Goal: Information Seeking & Learning: Find specific fact

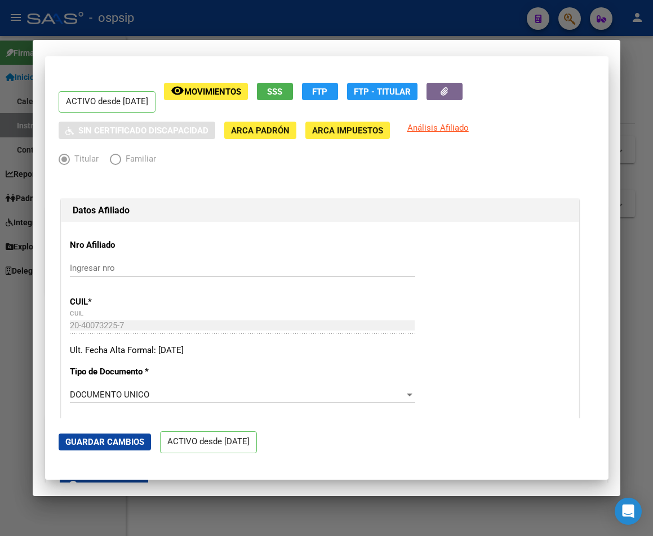
scroll to position [74, 0]
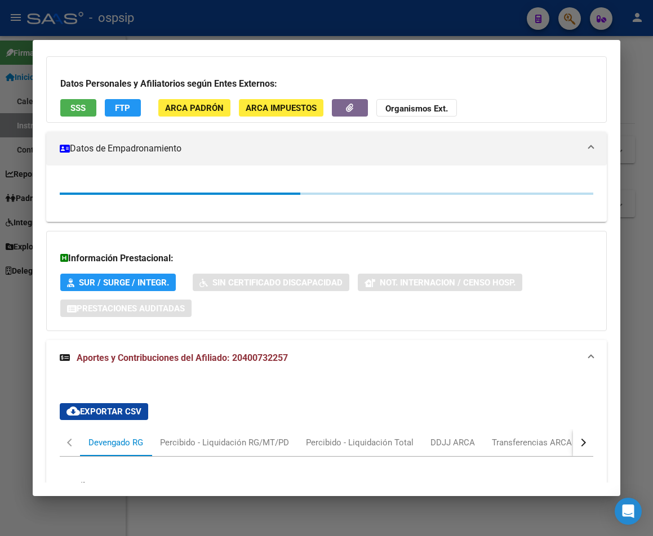
click at [399, 28] on div at bounding box center [326, 268] width 653 height 536
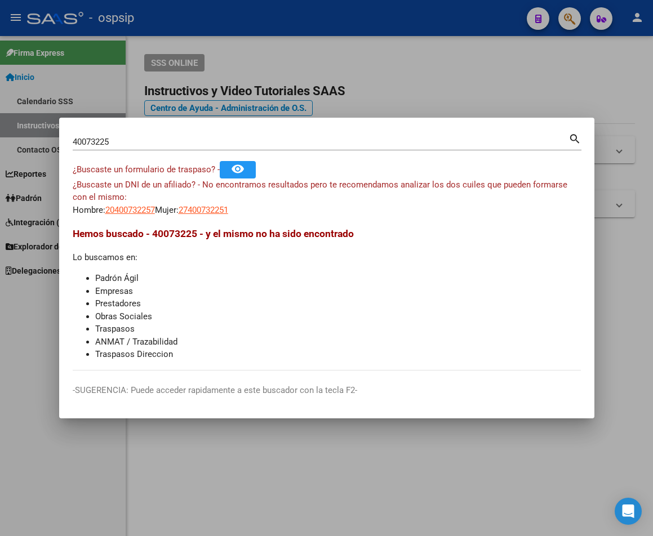
click at [395, 8] on div at bounding box center [326, 268] width 653 height 536
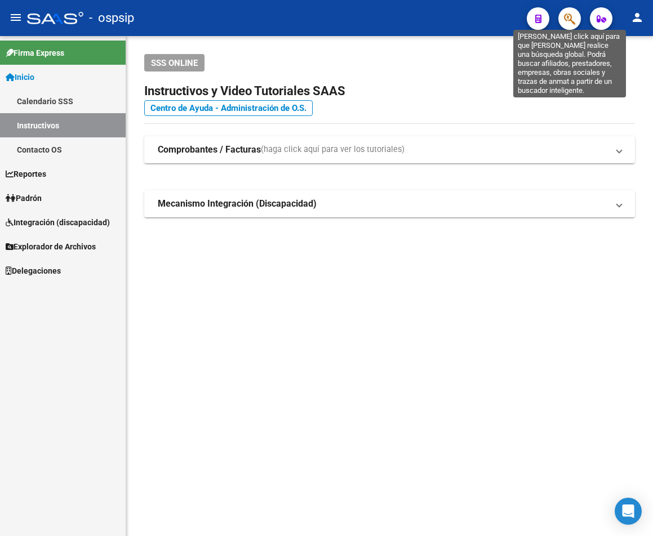
click at [568, 19] on icon "button" at bounding box center [569, 18] width 11 height 13
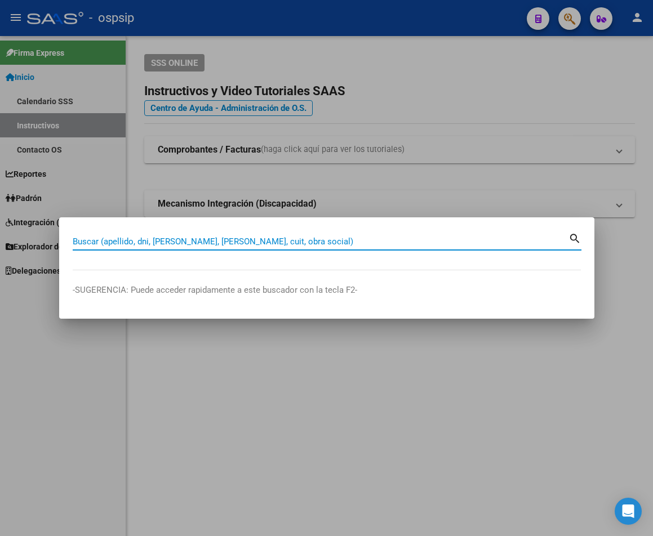
click at [122, 238] on input "Buscar (apellido, dni, [PERSON_NAME], [PERSON_NAME], cuit, obra social)" at bounding box center [321, 241] width 496 height 10
type input "28709426"
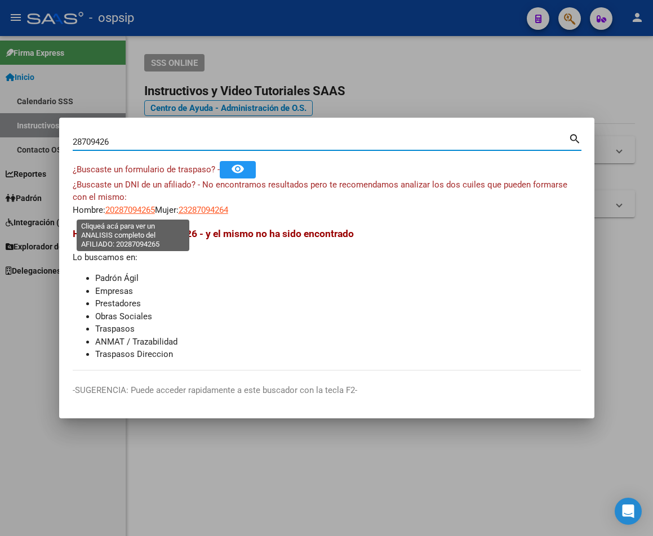
click at [120, 208] on span "20287094265" at bounding box center [130, 210] width 50 height 10
type textarea "20287094265"
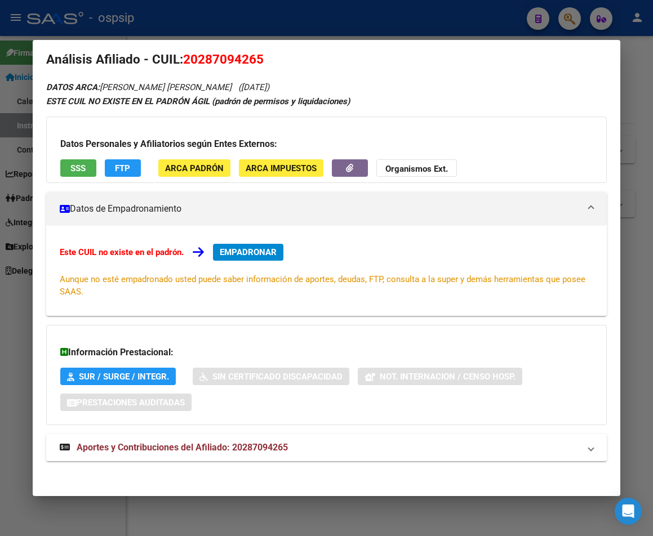
scroll to position [18, 0]
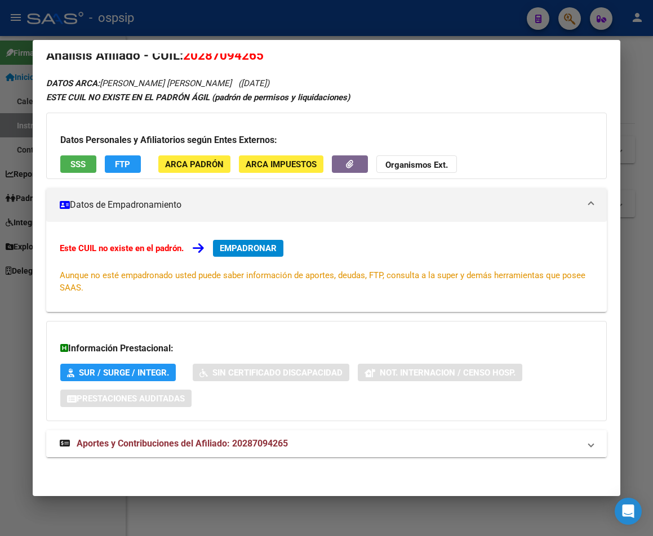
click at [256, 440] on span "Aportes y Contribuciones del Afiliado: 20287094265" at bounding box center [182, 443] width 211 height 11
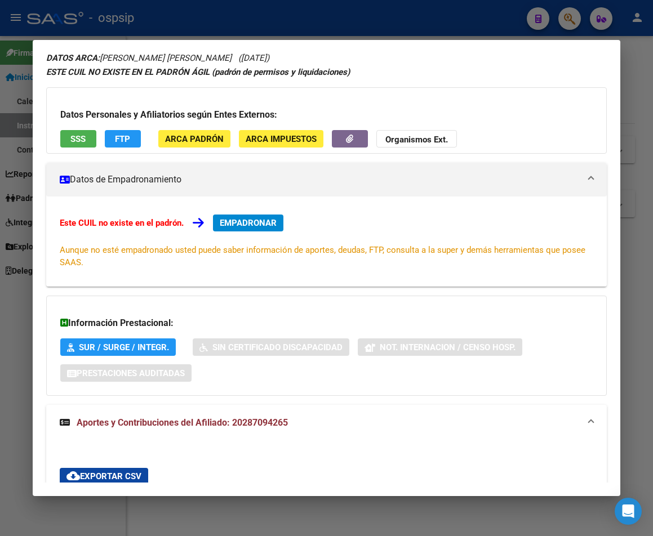
scroll to position [0, 0]
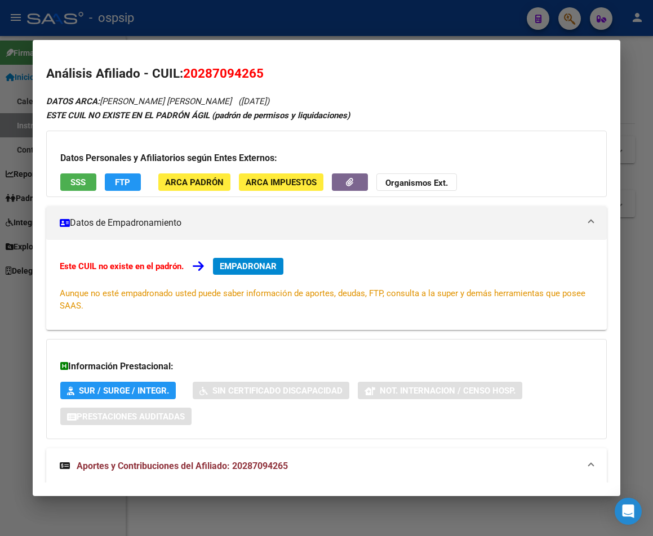
click at [307, 31] on div at bounding box center [326, 268] width 653 height 536
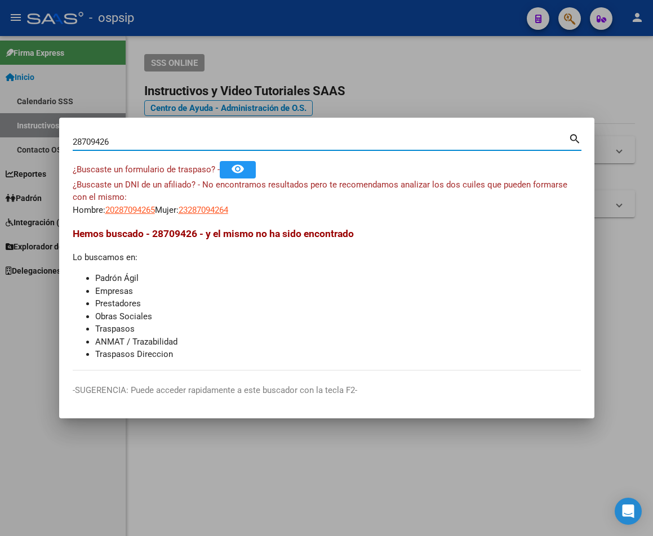
click at [119, 140] on input "28709426" at bounding box center [321, 142] width 496 height 10
type input "2"
type input "38204250"
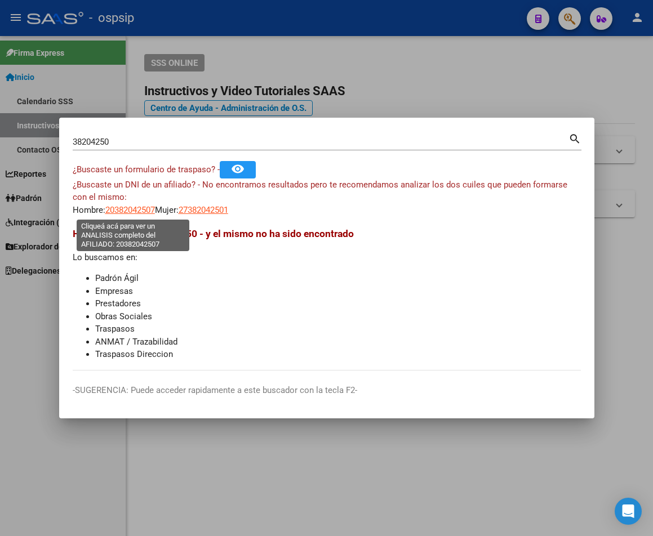
click at [127, 208] on span "20382042507" at bounding box center [130, 210] width 50 height 10
type textarea "20382042507"
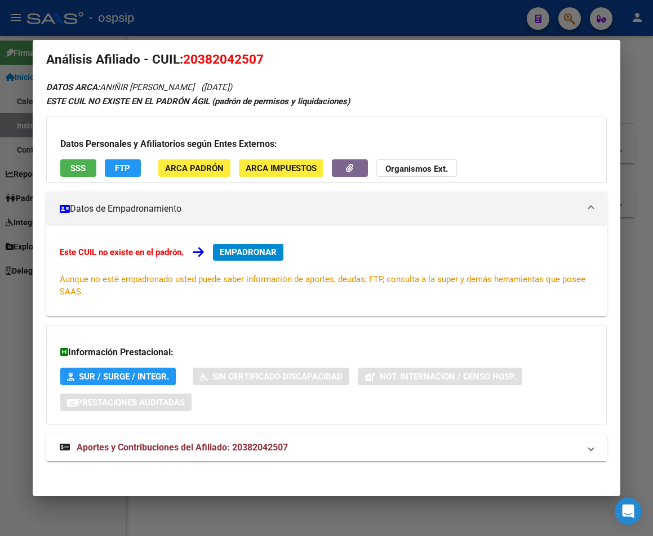
scroll to position [18, 0]
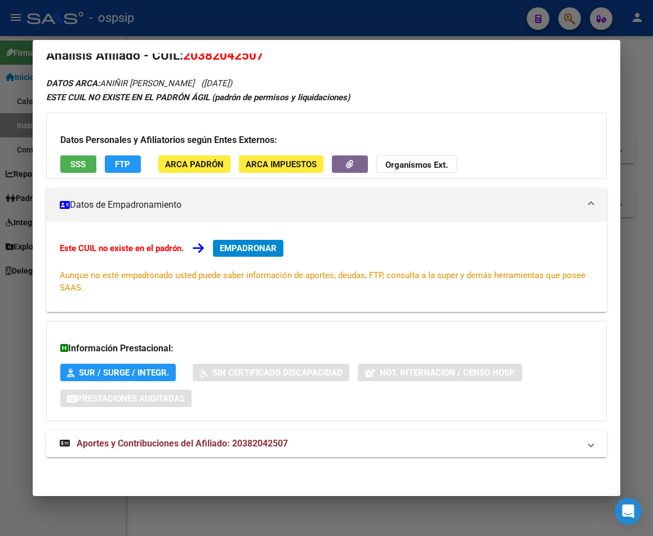
click at [200, 444] on span "Aportes y Contribuciones del Afiliado: 20382042507" at bounding box center [182, 443] width 211 height 11
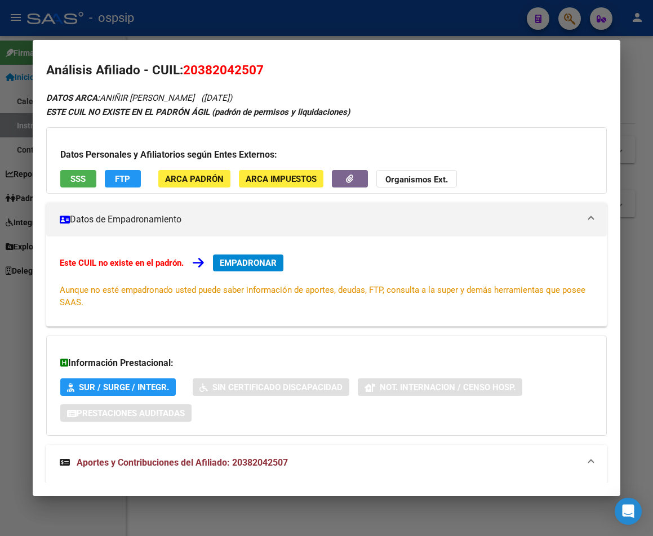
scroll to position [0, 0]
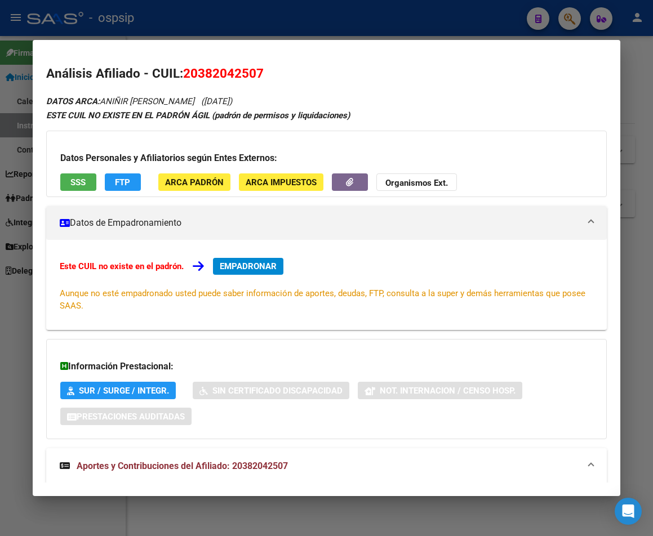
click at [277, 24] on div at bounding box center [326, 268] width 653 height 536
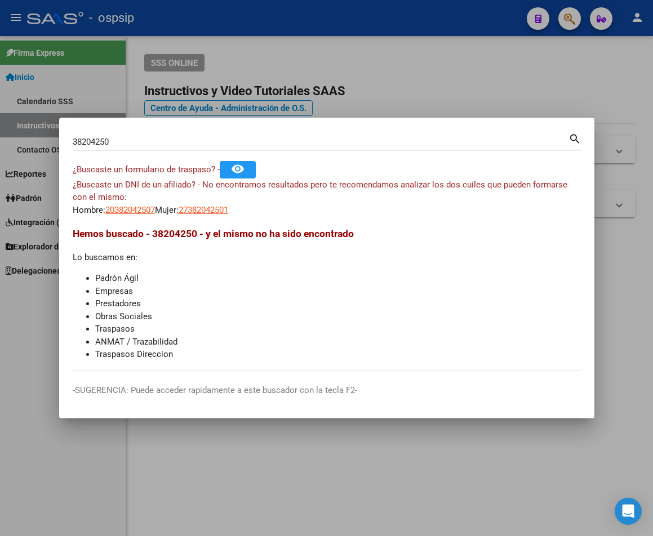
click at [277, 24] on div at bounding box center [326, 268] width 653 height 536
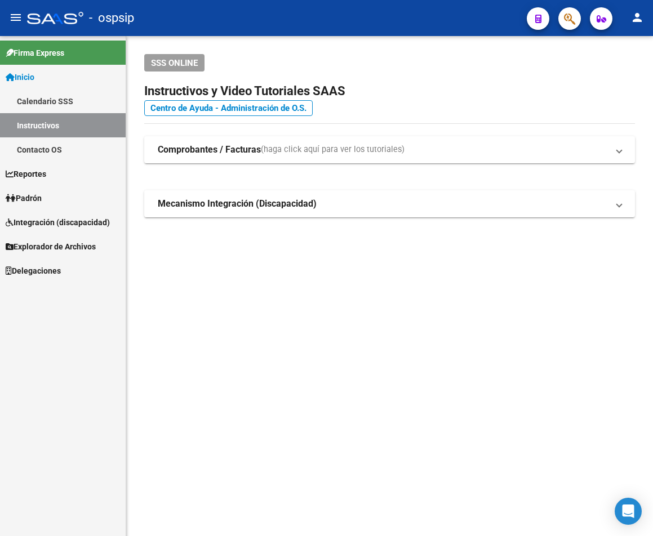
click at [563, 20] on button "button" at bounding box center [569, 18] width 23 height 23
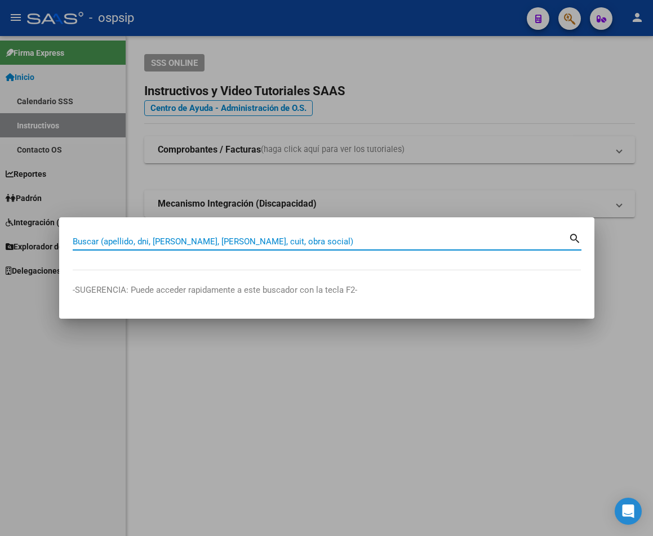
click at [91, 244] on input "Buscar (apellido, dni, [PERSON_NAME], [PERSON_NAME], cuit, obra social)" at bounding box center [321, 241] width 496 height 10
type input "27993284"
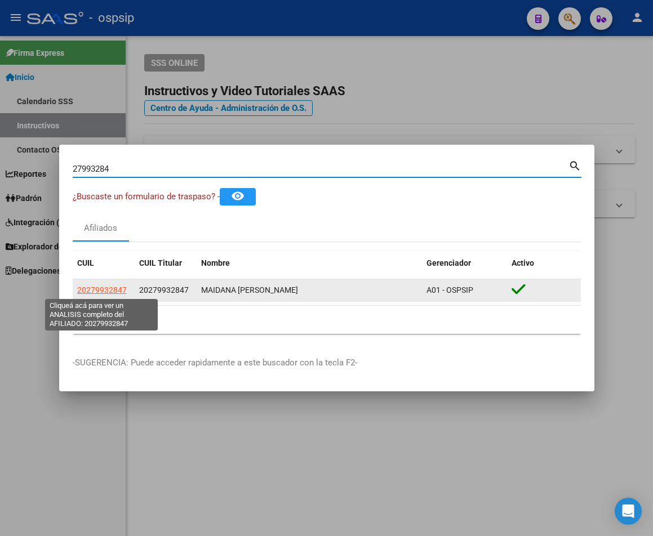
click at [101, 288] on span "20279932847" at bounding box center [102, 289] width 50 height 9
type textarea "20279932847"
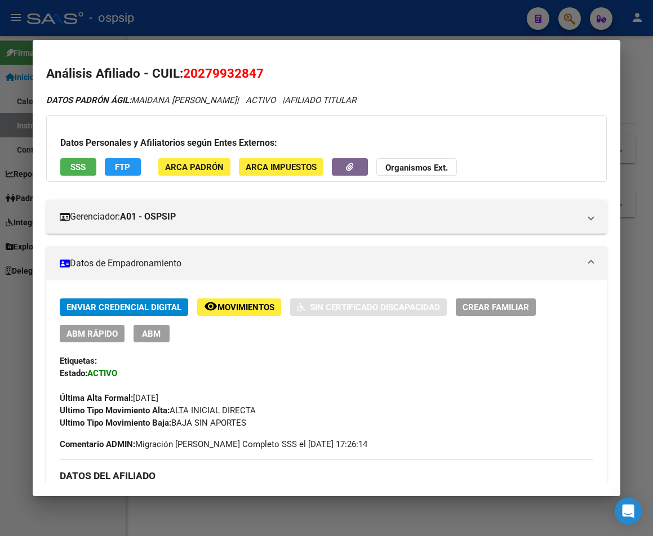
click at [251, 19] on div at bounding box center [326, 268] width 653 height 536
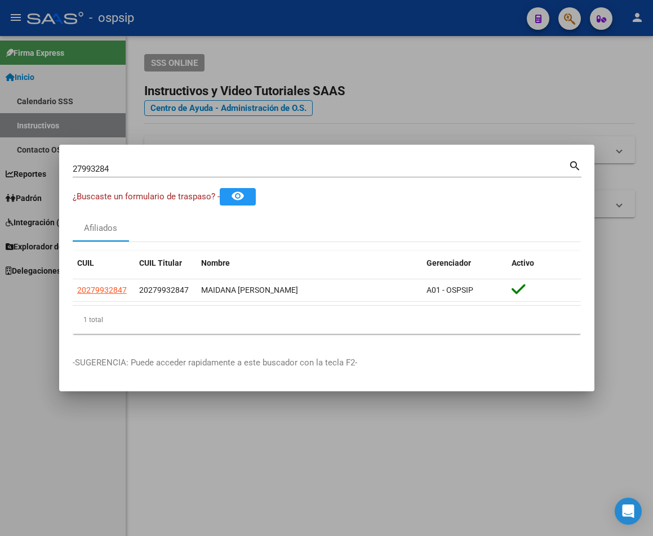
click at [251, 19] on div at bounding box center [326, 268] width 653 height 536
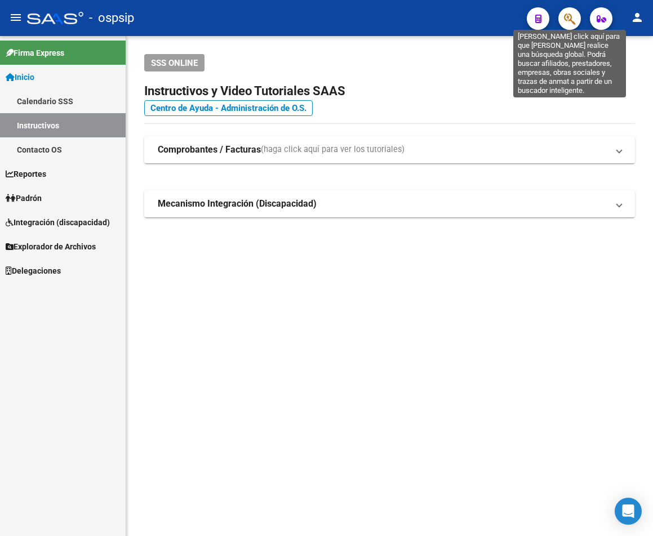
click at [568, 19] on icon "button" at bounding box center [569, 18] width 11 height 13
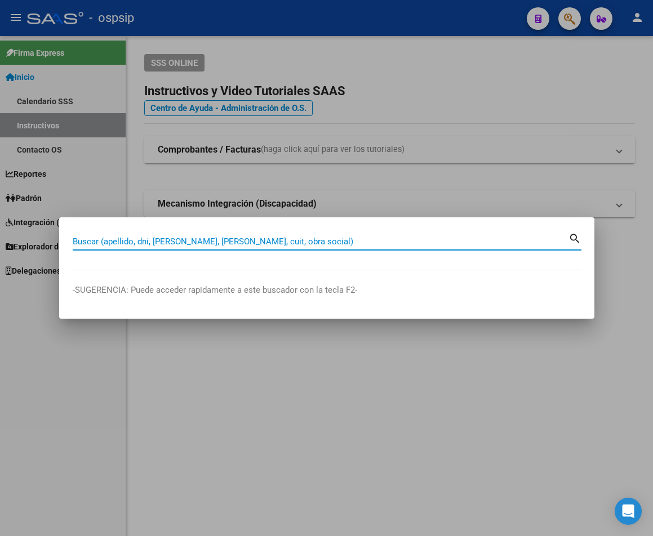
paste input "17278889"
type input "17278889"
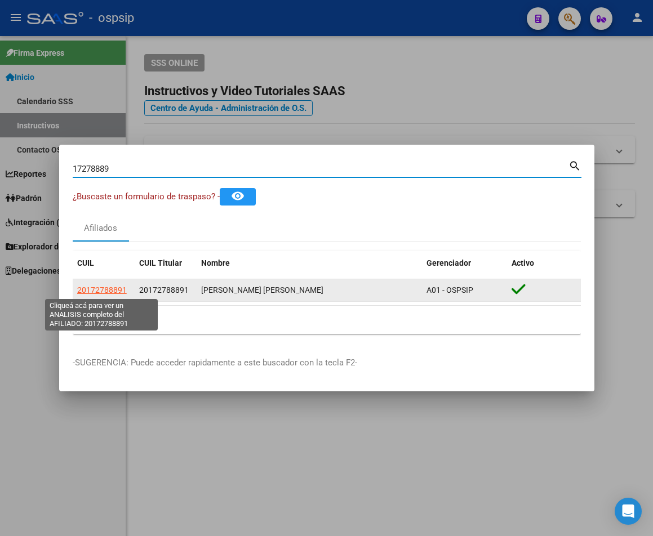
click at [117, 293] on span "20172788891" at bounding box center [102, 289] width 50 height 9
type textarea "20172788891"
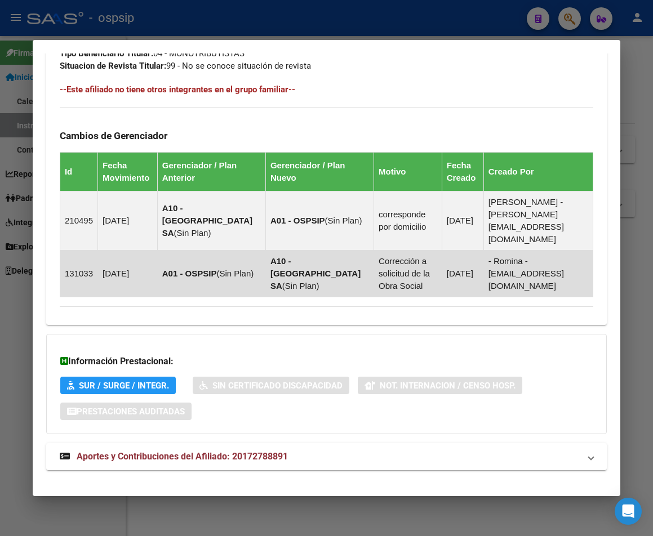
scroll to position [710, 0]
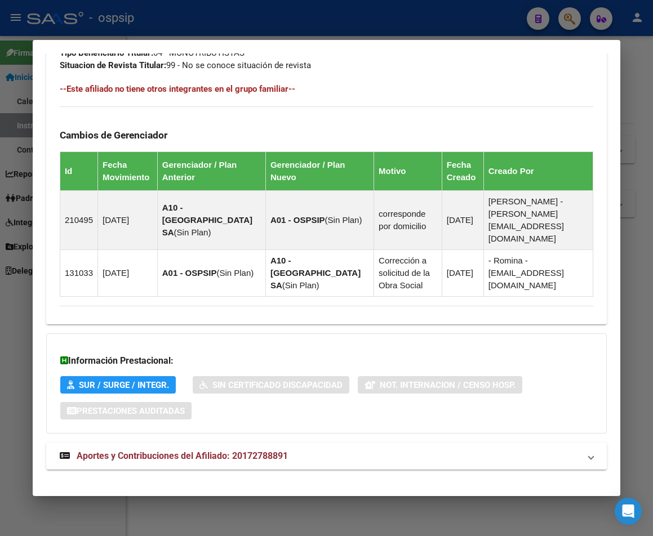
click at [208, 450] on span "Aportes y Contribuciones del Afiliado: 20172788891" at bounding box center [182, 455] width 211 height 11
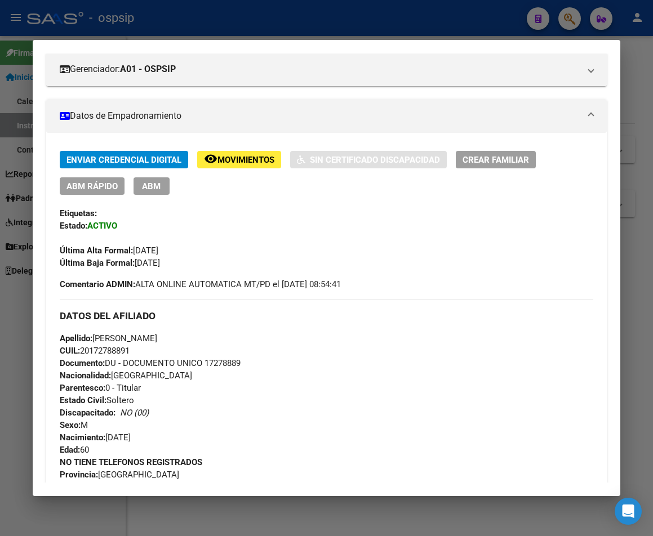
scroll to position [147, 0]
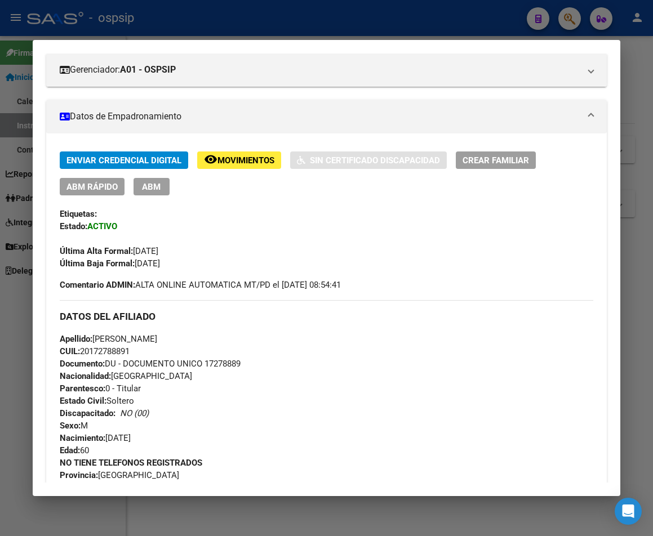
click at [314, 24] on div at bounding box center [326, 268] width 653 height 536
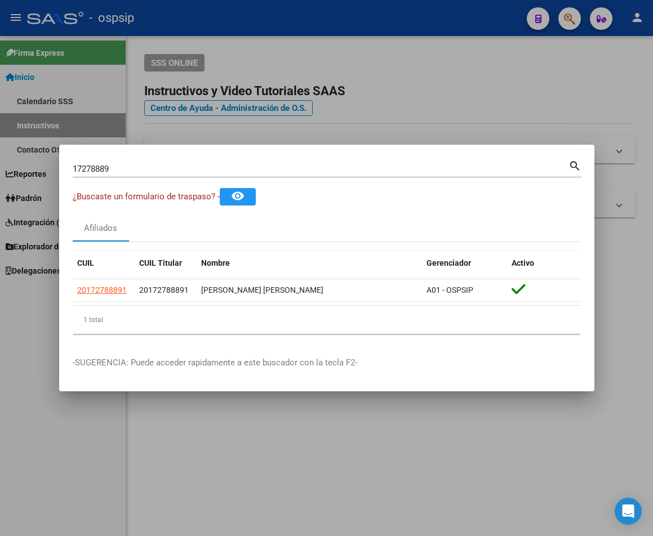
click at [334, 23] on div at bounding box center [326, 268] width 653 height 536
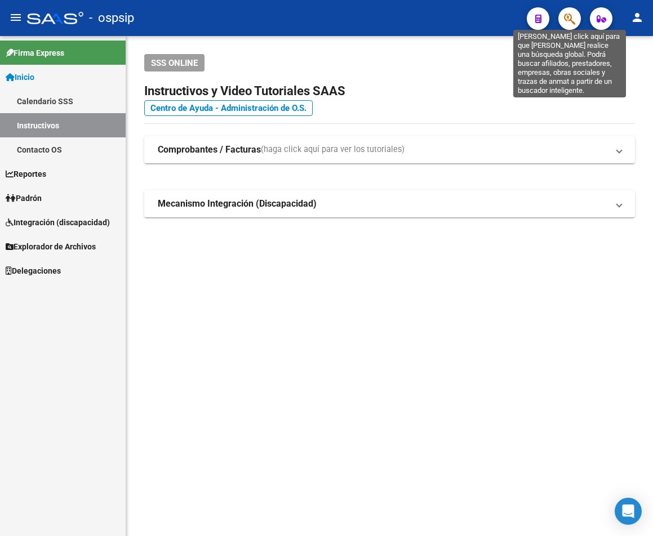
click at [568, 23] on icon "button" at bounding box center [569, 18] width 11 height 13
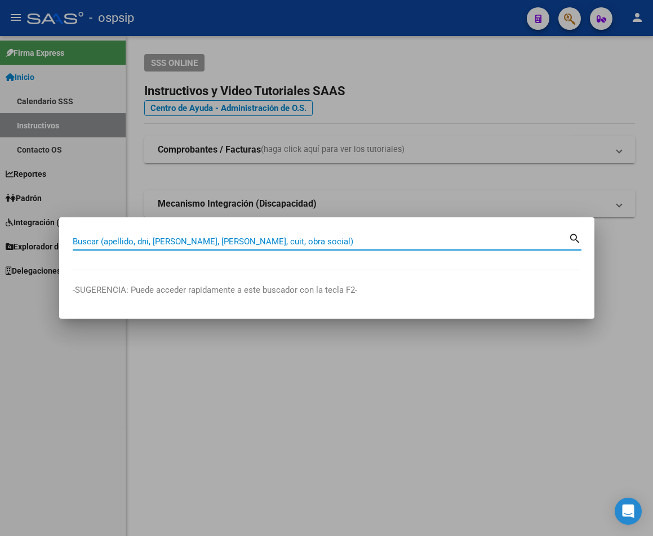
click at [98, 240] on input "Buscar (apellido, dni, [PERSON_NAME], [PERSON_NAME], cuit, obra social)" at bounding box center [321, 241] width 496 height 10
type input "40664822"
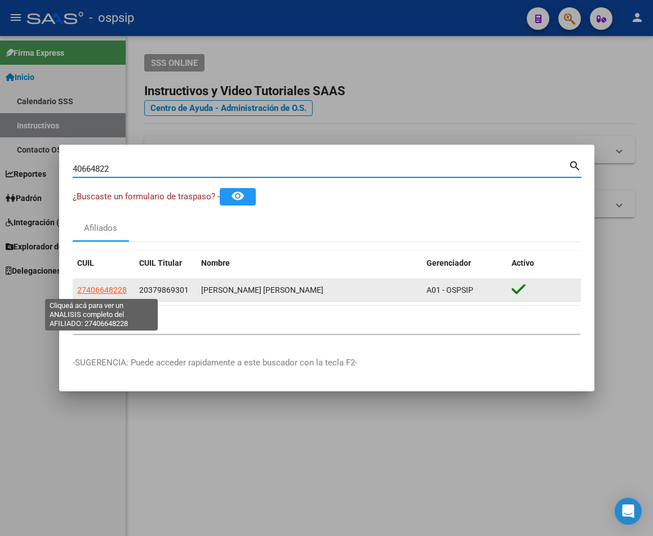
click at [105, 291] on span "27406648228" at bounding box center [102, 289] width 50 height 9
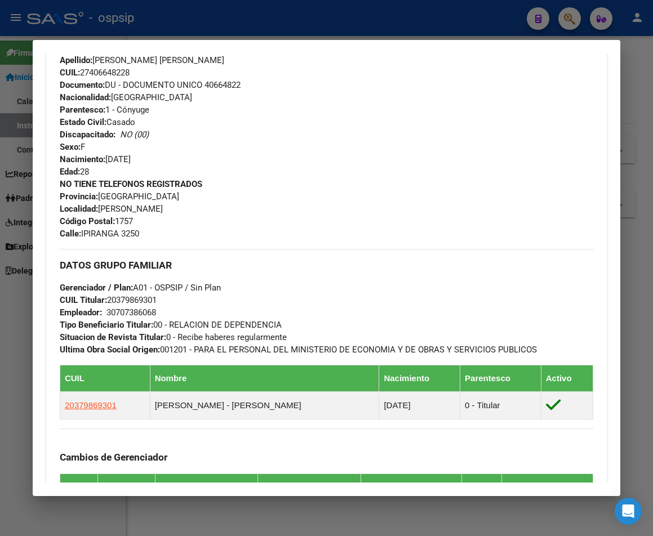
scroll to position [446, 0]
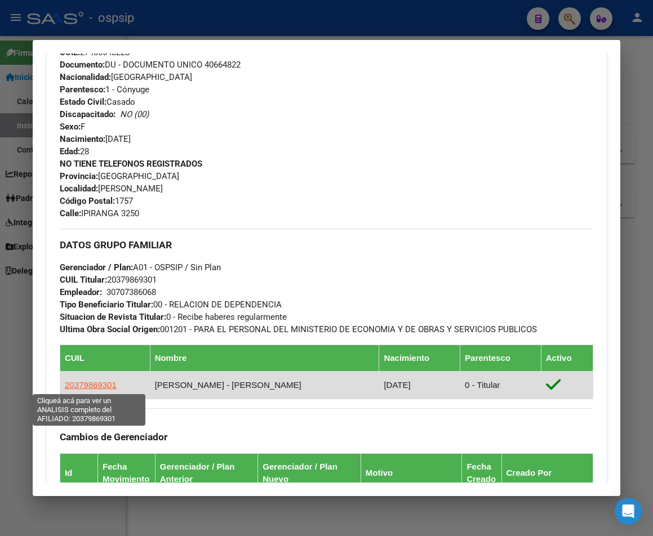
click at [88, 383] on span "20379869301" at bounding box center [91, 385] width 52 height 10
type textarea "20379869301"
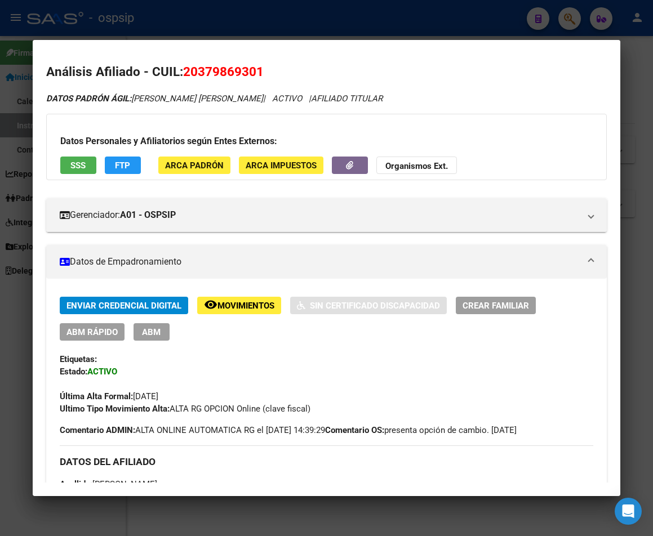
scroll to position [0, 0]
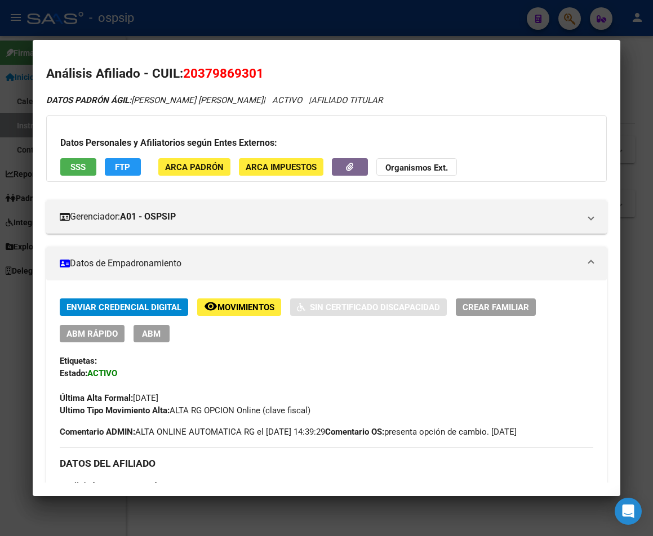
click at [345, 21] on div at bounding box center [326, 268] width 653 height 536
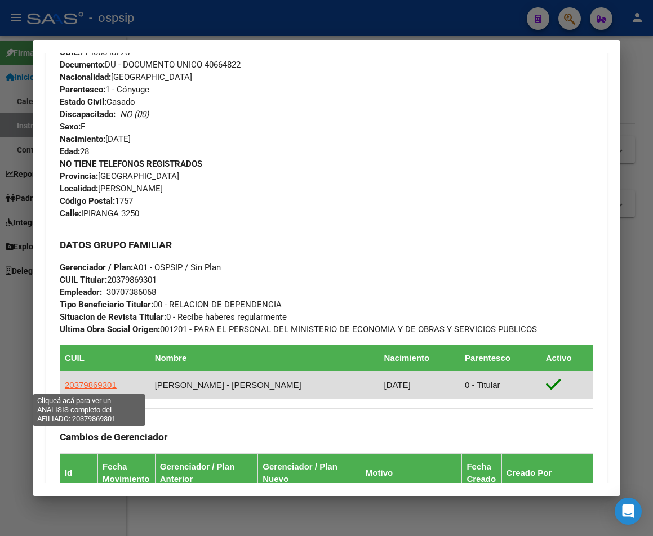
click at [87, 384] on span "20379869301" at bounding box center [91, 385] width 52 height 10
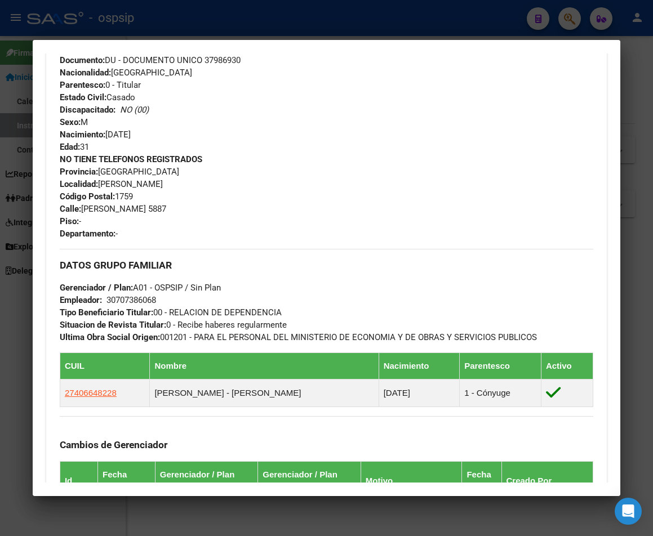
scroll to position [563, 0]
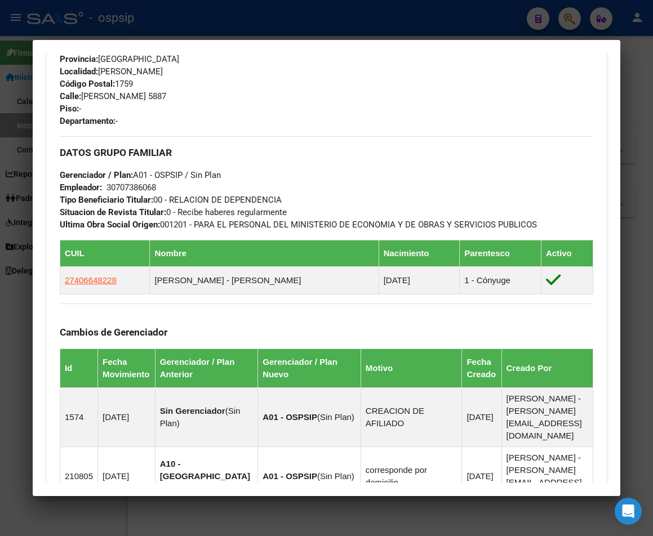
click at [368, 25] on div at bounding box center [326, 268] width 653 height 536
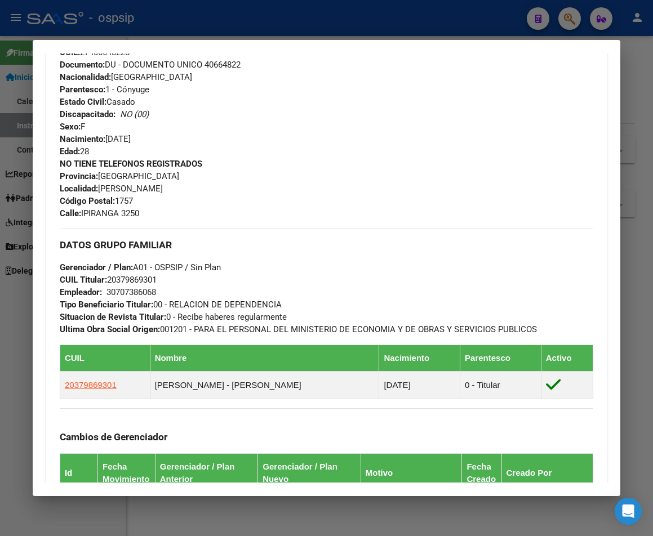
click at [369, 25] on div at bounding box center [326, 268] width 653 height 536
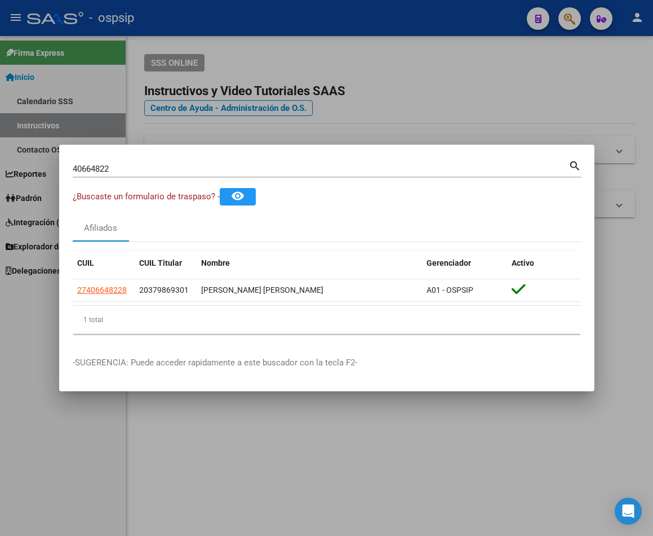
click at [369, 25] on div at bounding box center [326, 268] width 653 height 536
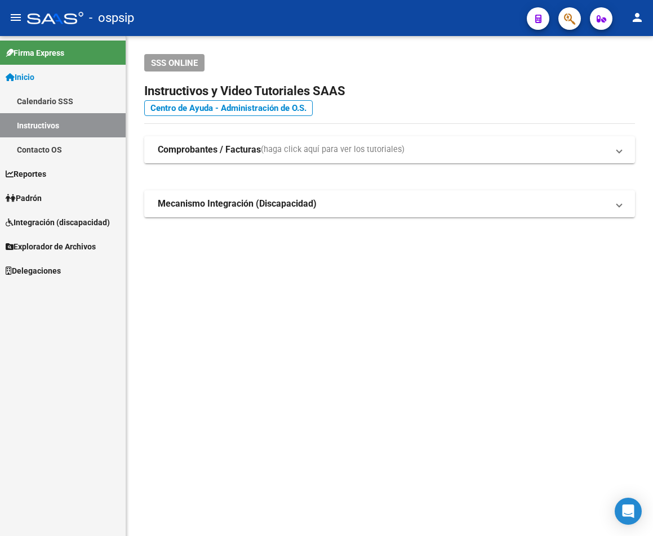
click at [342, 16] on div "- ospsip" at bounding box center [272, 18] width 490 height 25
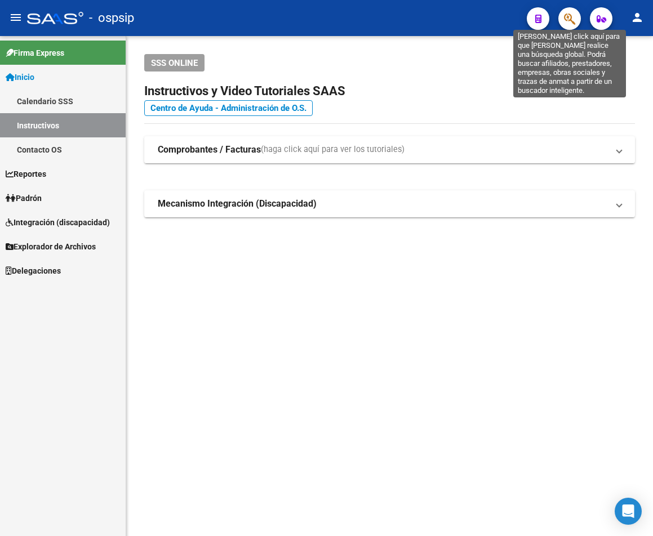
click at [566, 20] on icon "button" at bounding box center [569, 18] width 11 height 13
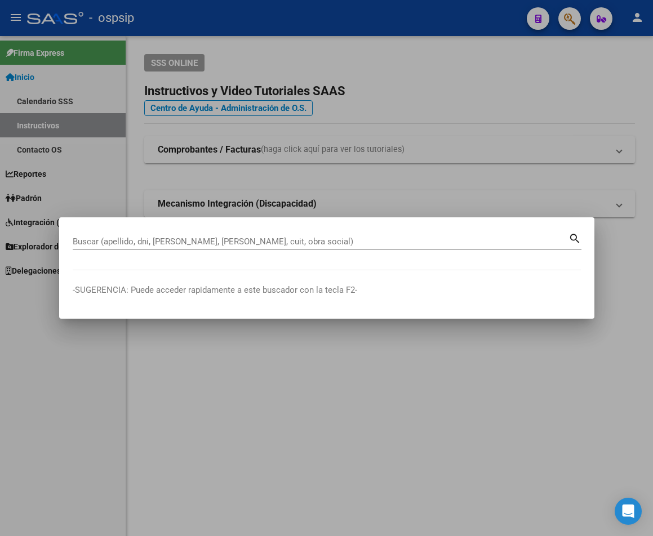
click at [90, 240] on input "Buscar (apellido, dni, [PERSON_NAME], [PERSON_NAME], cuit, obra social)" at bounding box center [321, 241] width 496 height 10
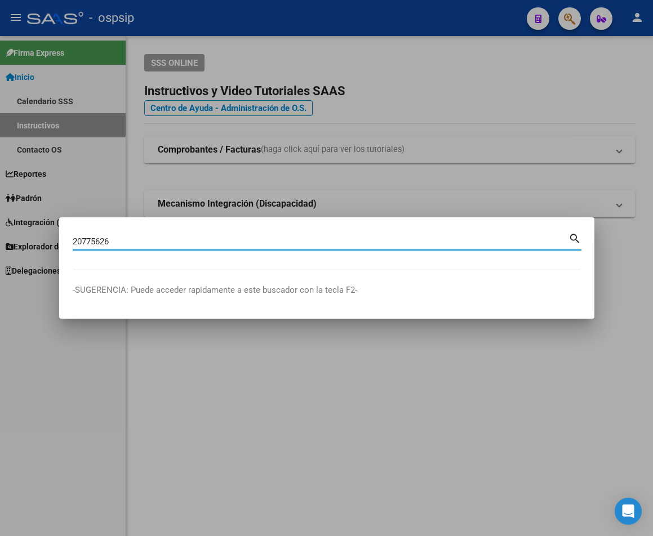
type input "20775626"
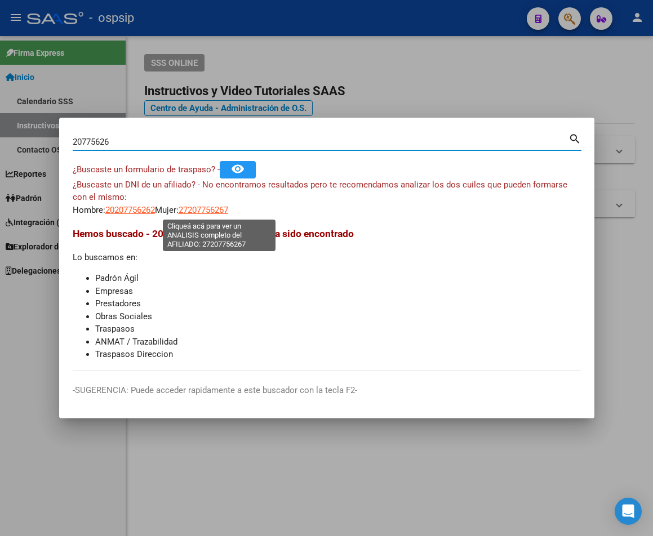
click at [213, 209] on span "27207756267" at bounding box center [203, 210] width 50 height 10
type textarea "27207756267"
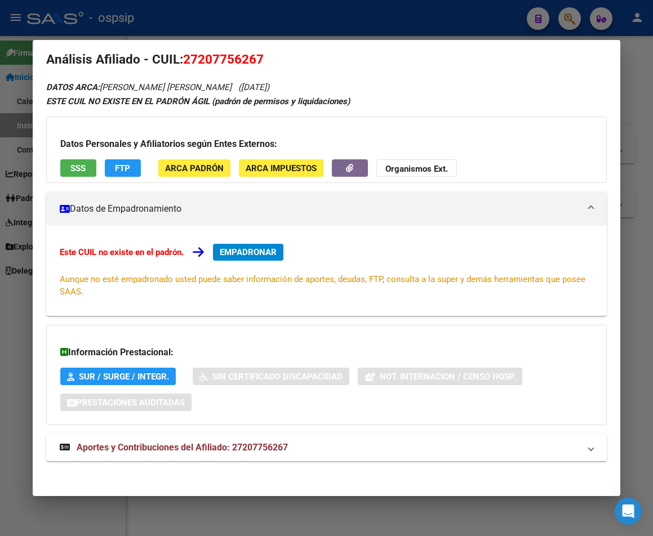
scroll to position [18, 0]
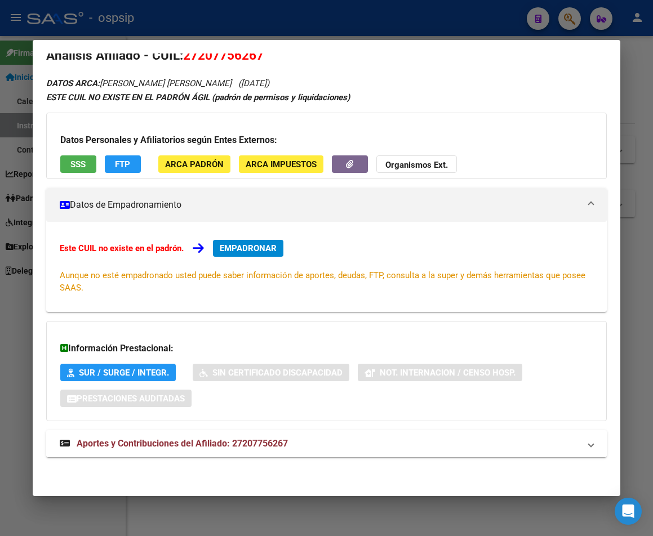
click at [204, 440] on span "Aportes y Contribuciones del Afiliado: 27207756267" at bounding box center [182, 443] width 211 height 11
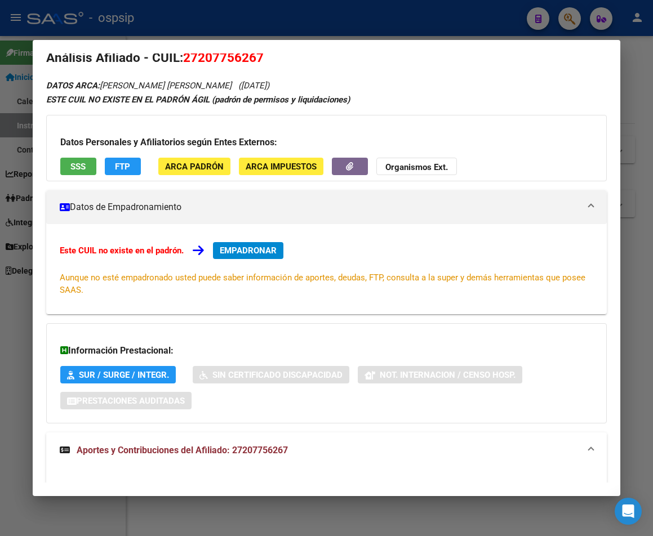
scroll to position [0, 0]
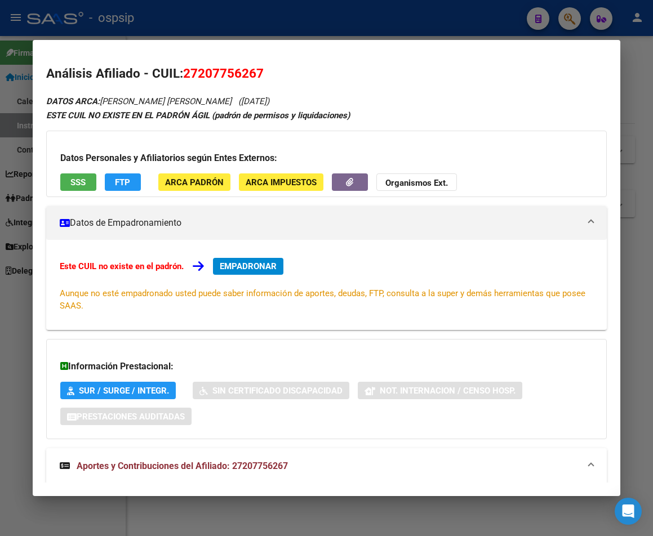
click at [343, 22] on div at bounding box center [326, 268] width 653 height 536
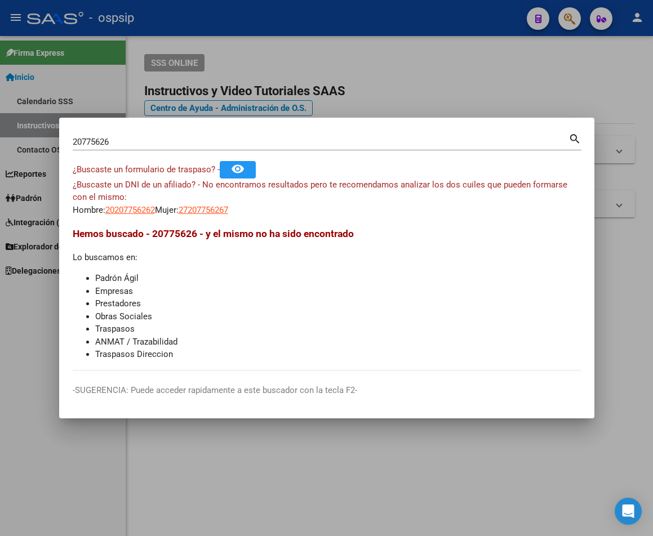
click at [447, 26] on div at bounding box center [326, 268] width 653 height 536
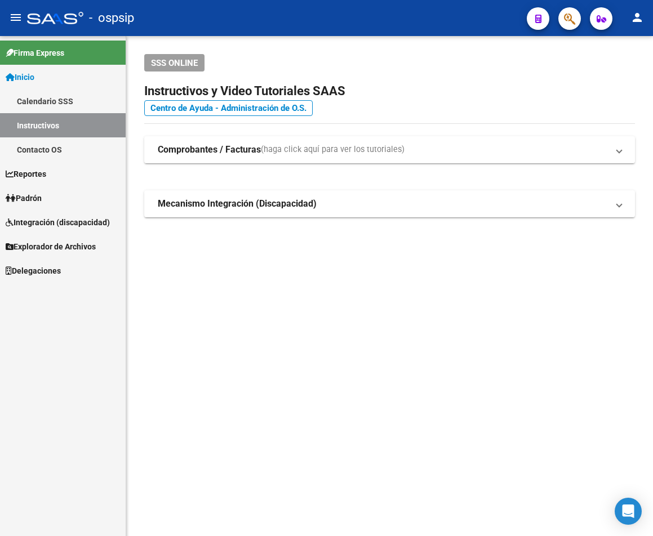
click at [569, 26] on span "button" at bounding box center [569, 18] width 11 height 23
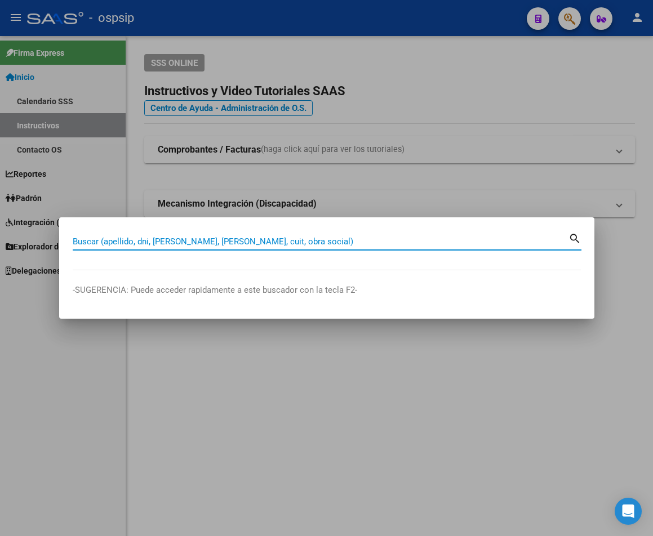
click at [87, 240] on input "Buscar (apellido, dni, [PERSON_NAME], [PERSON_NAME], cuit, obra social)" at bounding box center [321, 241] width 496 height 10
type input "20775626"
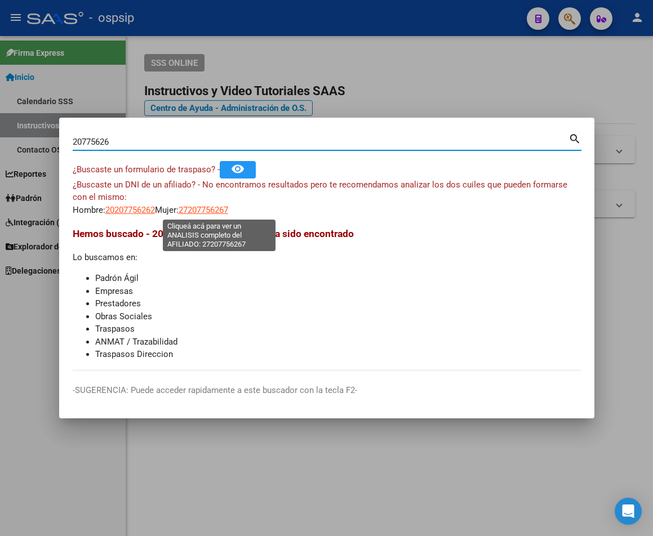
click at [204, 212] on span "27207756267" at bounding box center [203, 210] width 50 height 10
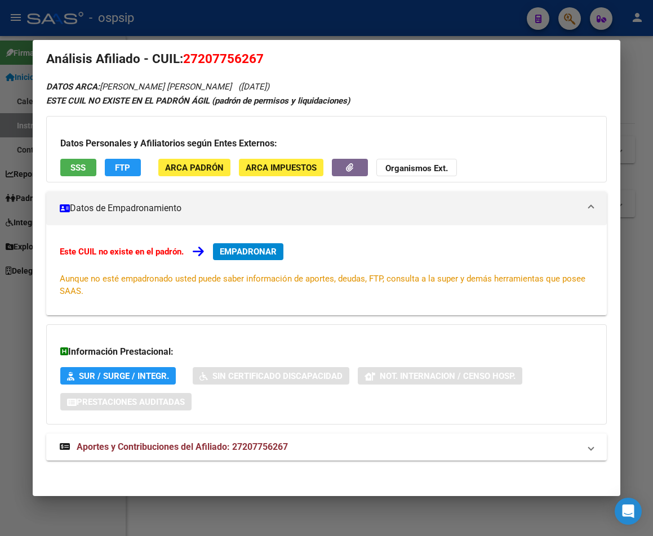
scroll to position [18, 0]
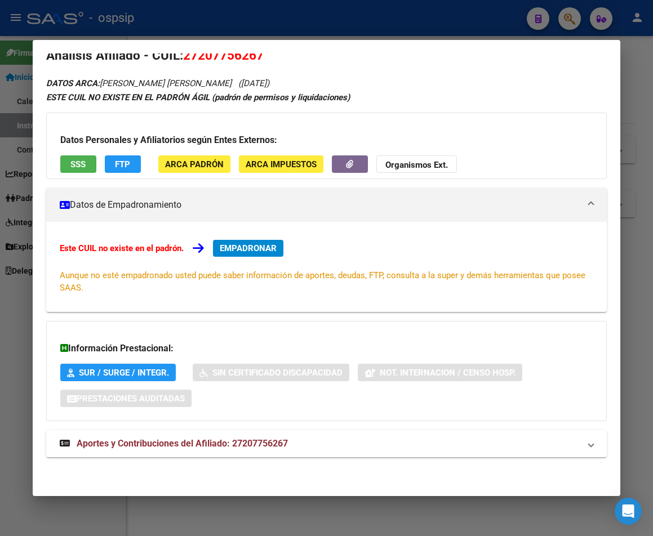
click at [230, 447] on span "Aportes y Contribuciones del Afiliado: 27207756267" at bounding box center [182, 443] width 211 height 11
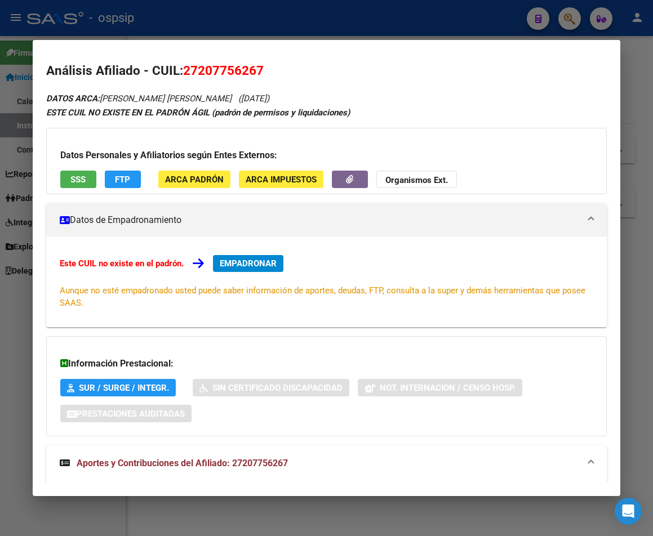
scroll to position [0, 0]
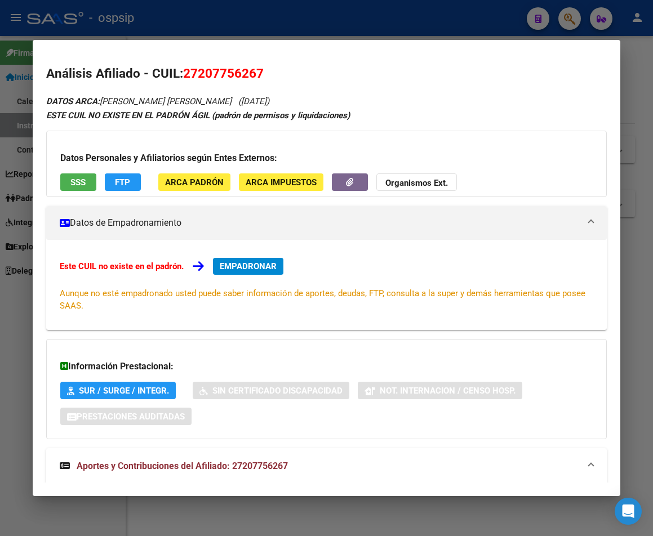
click at [256, 31] on div at bounding box center [326, 268] width 653 height 536
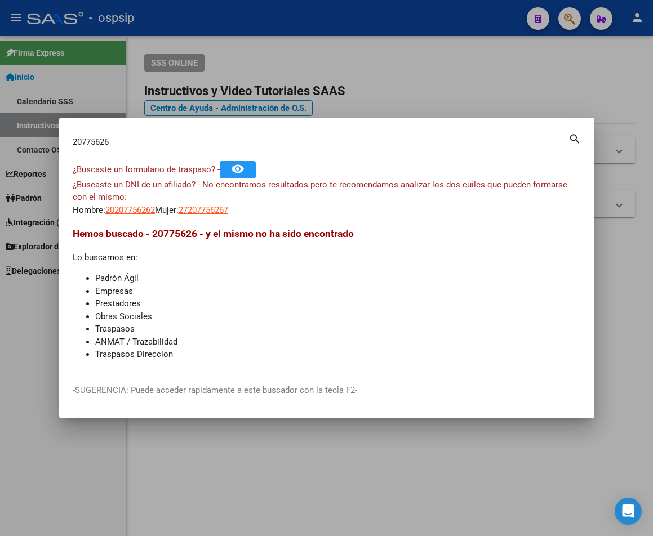
click at [277, 21] on div at bounding box center [326, 268] width 653 height 536
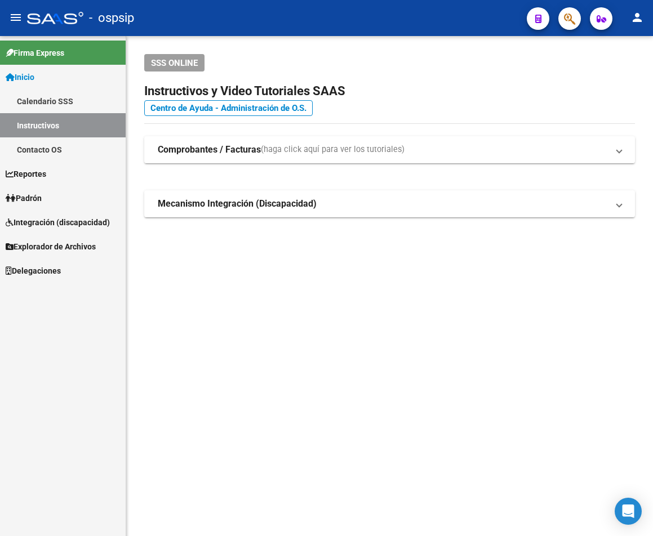
click at [325, 28] on div "- ospsip" at bounding box center [272, 18] width 490 height 25
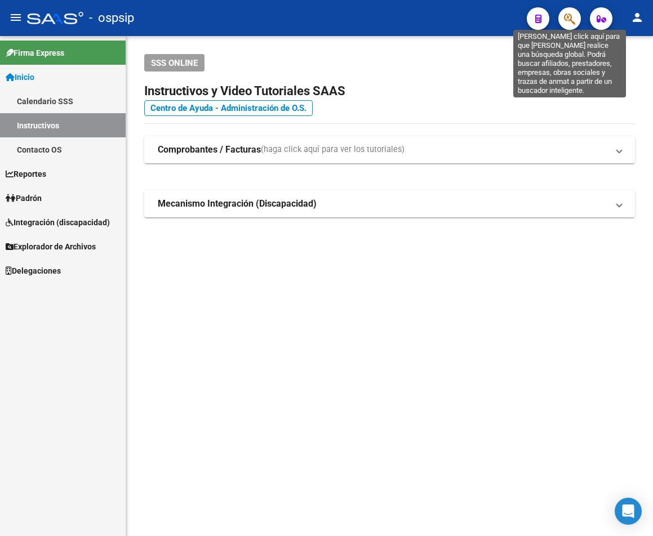
click at [573, 24] on icon "button" at bounding box center [569, 18] width 11 height 13
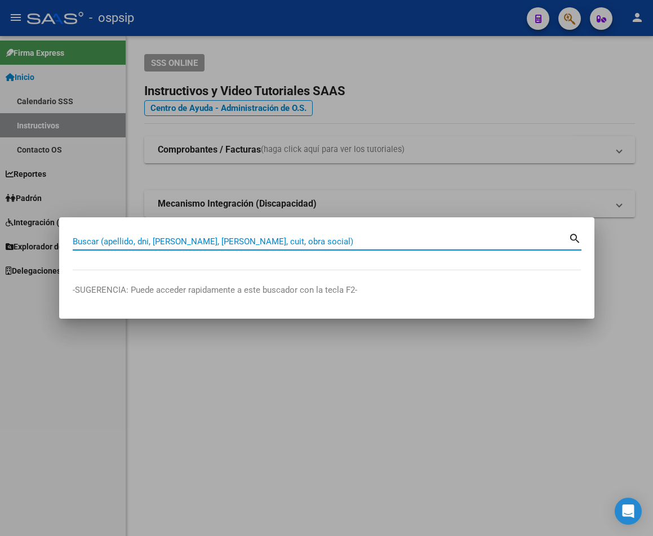
click at [92, 245] on input "Buscar (apellido, dni, [PERSON_NAME], [PERSON_NAME], cuit, obra social)" at bounding box center [321, 241] width 496 height 10
type input "28386180"
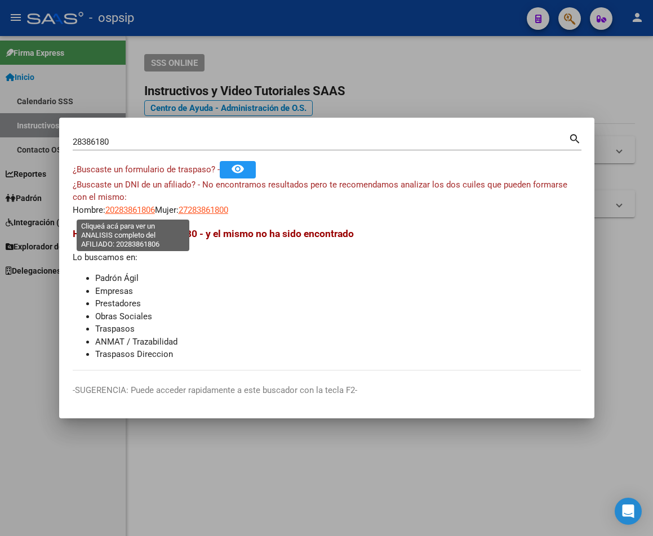
click at [121, 211] on span "20283861806" at bounding box center [130, 210] width 50 height 10
type textarea "20283861806"
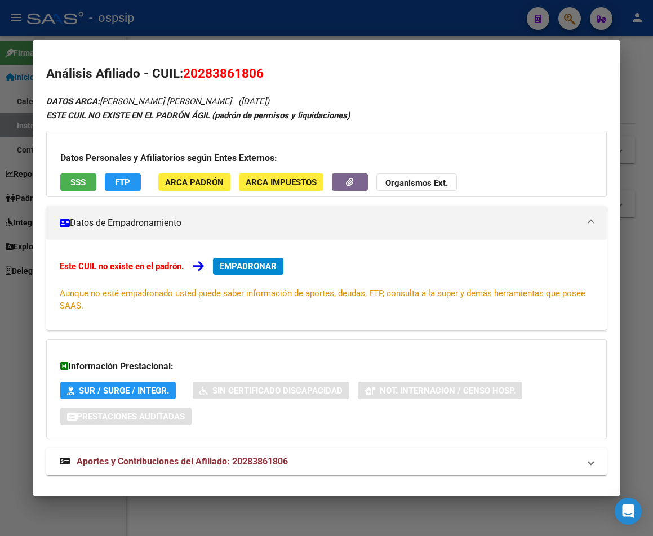
click at [197, 463] on span "Aportes y Contribuciones del Afiliado: 20283861806" at bounding box center [182, 461] width 211 height 11
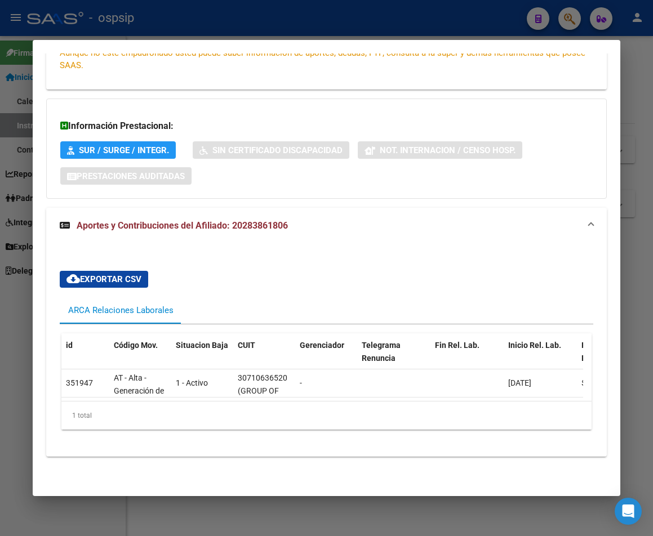
click at [380, 235] on mat-expansion-panel-header "Aportes y Contribuciones del Afiliado: 20283861806" at bounding box center [326, 226] width 560 height 36
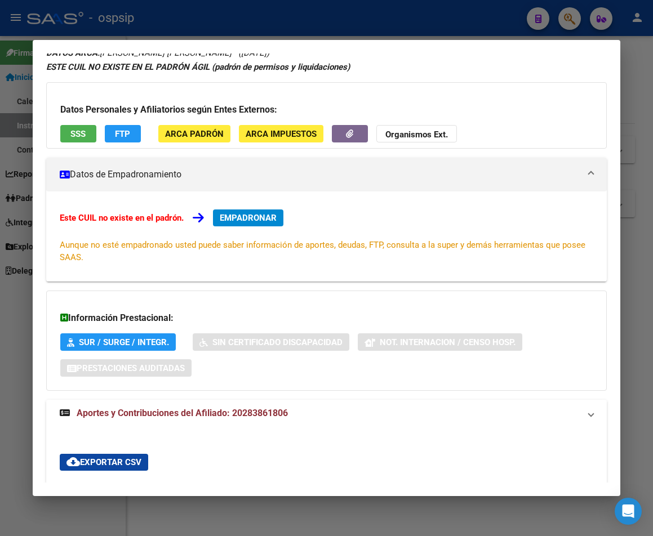
scroll to position [19, 0]
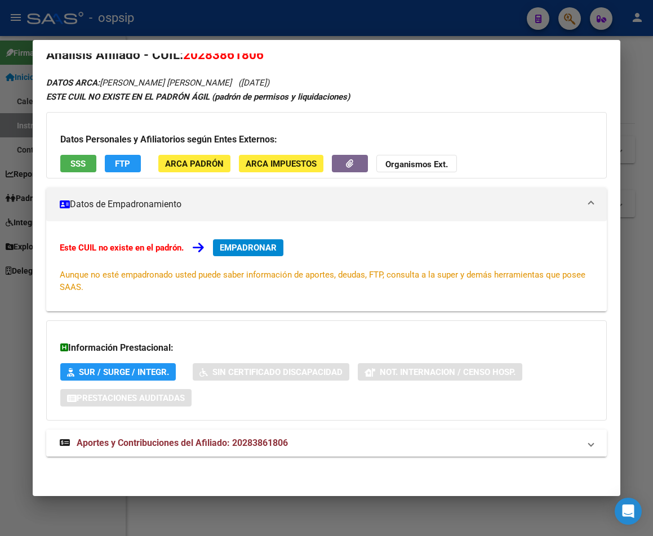
click at [217, 444] on span "Aportes y Contribuciones del Afiliado: 20283861806" at bounding box center [182, 443] width 211 height 11
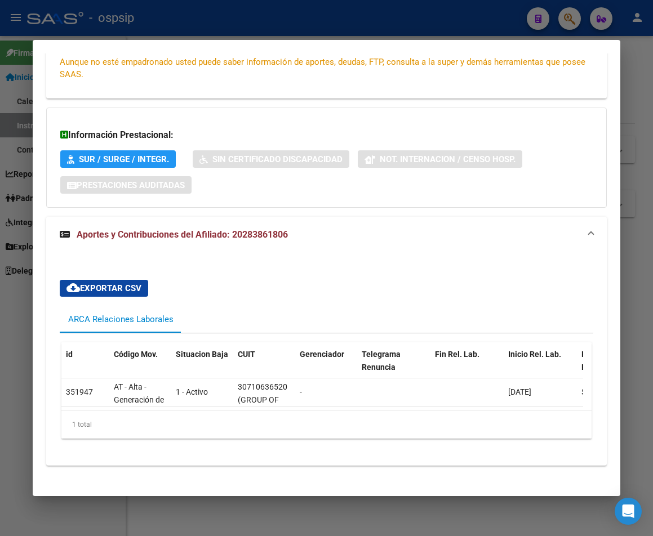
scroll to position [248, 0]
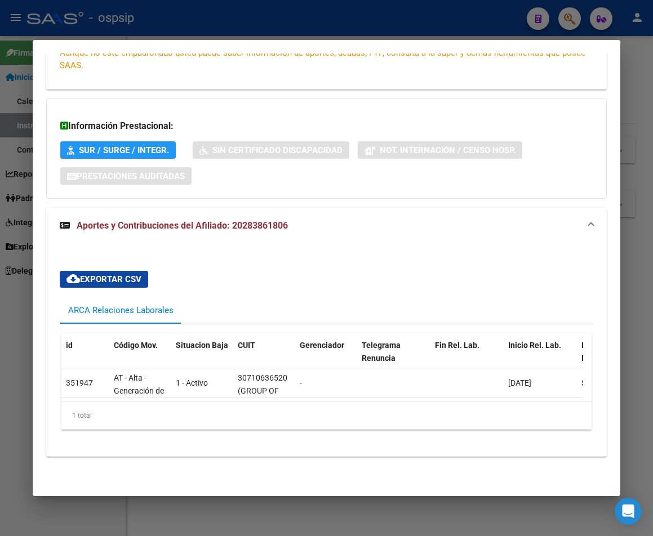
click at [363, 23] on div at bounding box center [326, 268] width 653 height 536
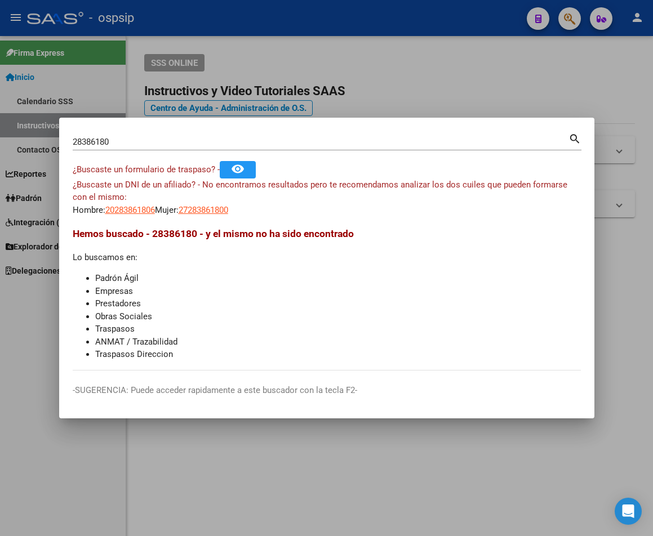
click at [363, 23] on div at bounding box center [326, 268] width 653 height 536
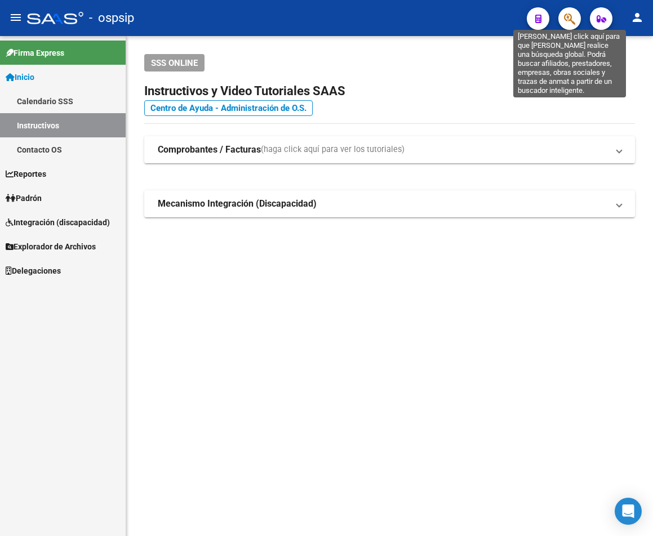
click at [566, 23] on icon "button" at bounding box center [569, 18] width 11 height 13
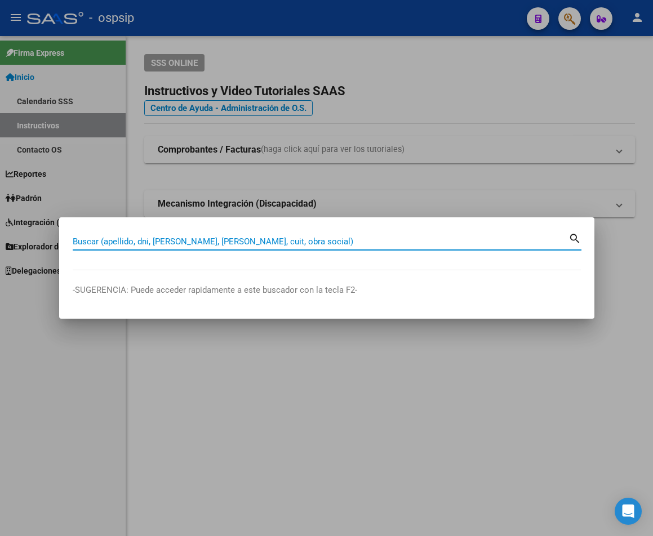
click at [89, 242] on input "Buscar (apellido, dni, [PERSON_NAME], [PERSON_NAME], cuit, obra social)" at bounding box center [321, 241] width 496 height 10
paste input "35282861"
type input "35282861"
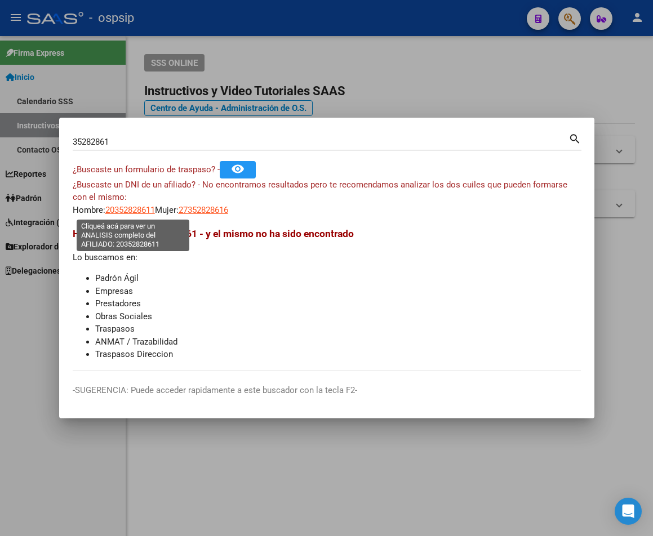
click at [128, 213] on span "20352828611" at bounding box center [130, 210] width 50 height 10
type textarea "20352828611"
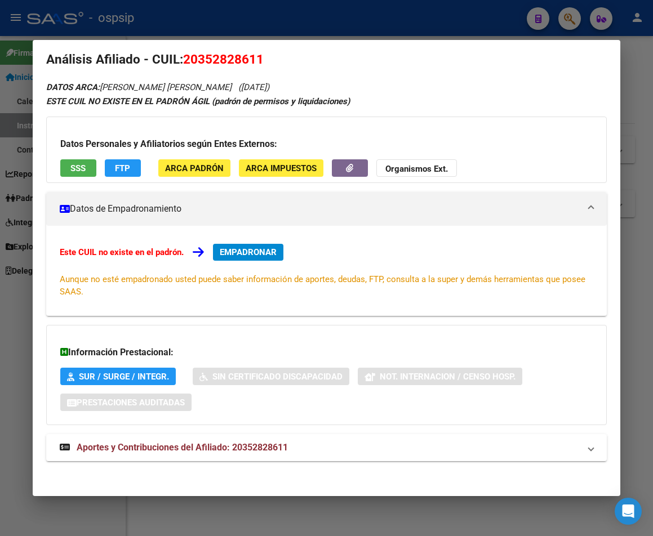
scroll to position [18, 0]
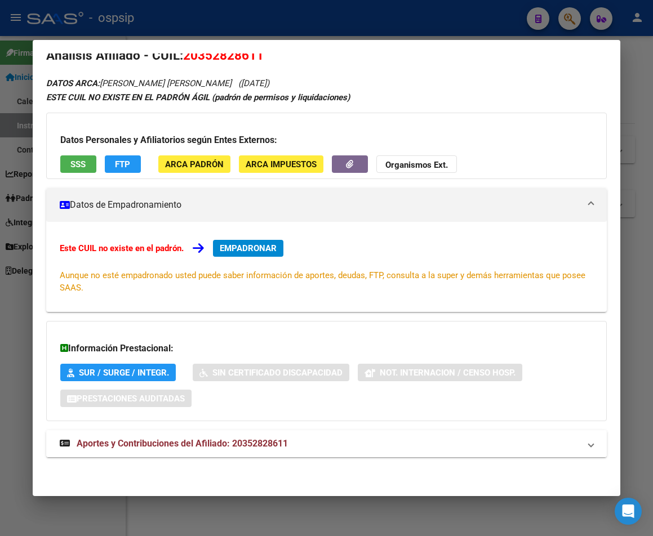
click at [227, 447] on span "Aportes y Contribuciones del Afiliado: 20352828611" at bounding box center [182, 443] width 211 height 11
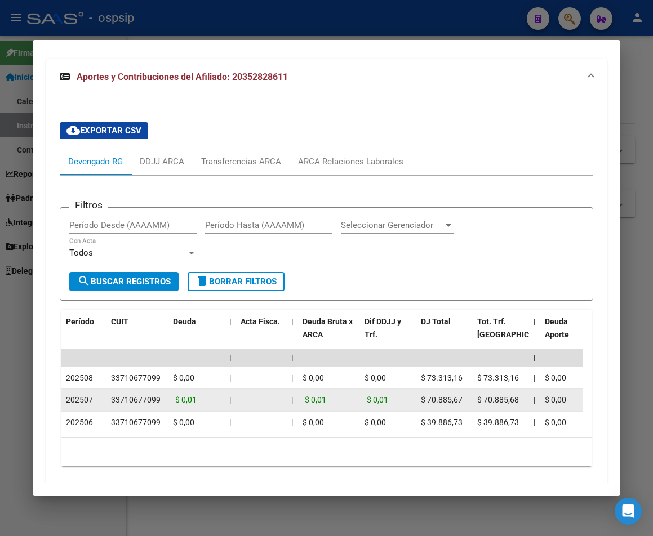
scroll to position [435, 0]
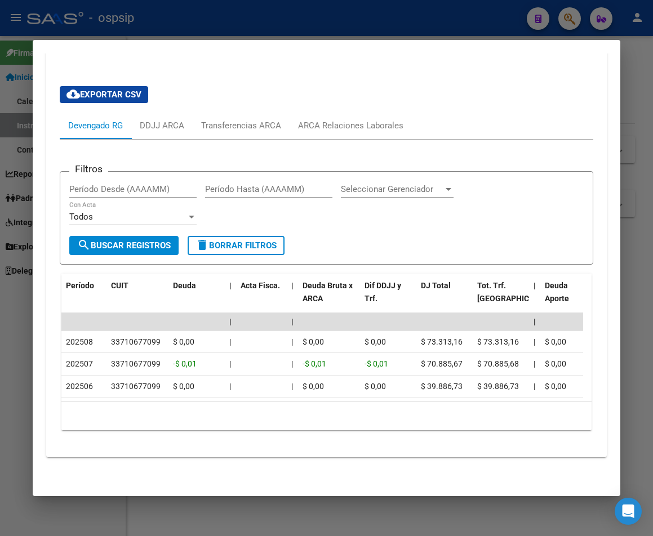
click at [453, 23] on div at bounding box center [326, 268] width 653 height 536
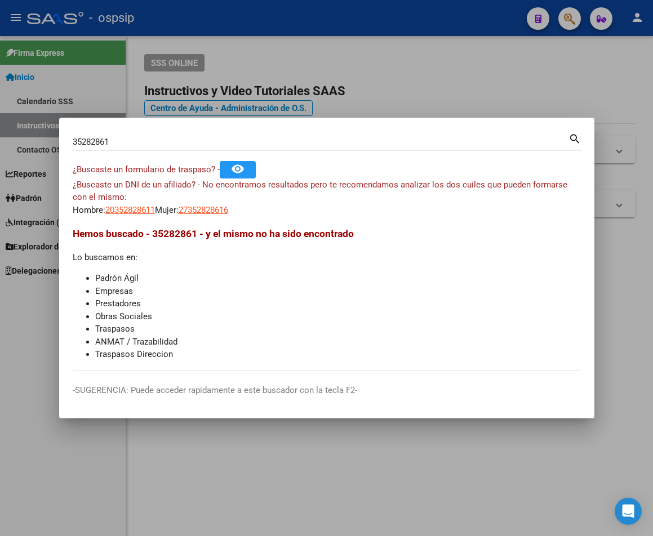
click at [453, 23] on div at bounding box center [326, 268] width 653 height 536
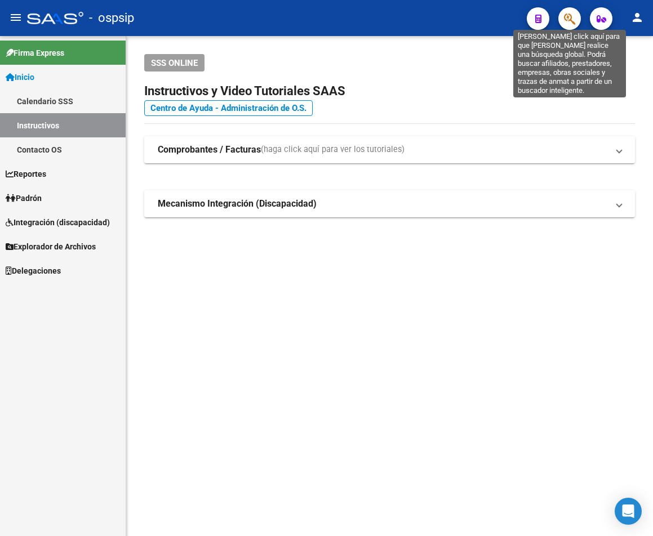
click at [573, 24] on icon "button" at bounding box center [569, 18] width 11 height 13
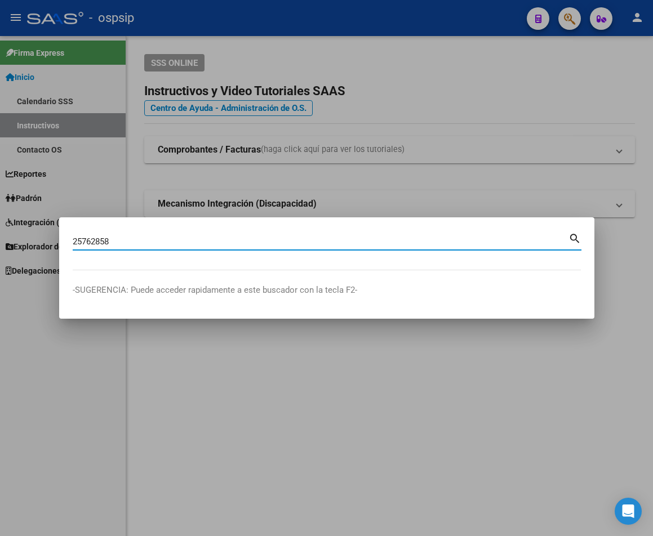
type input "25762858"
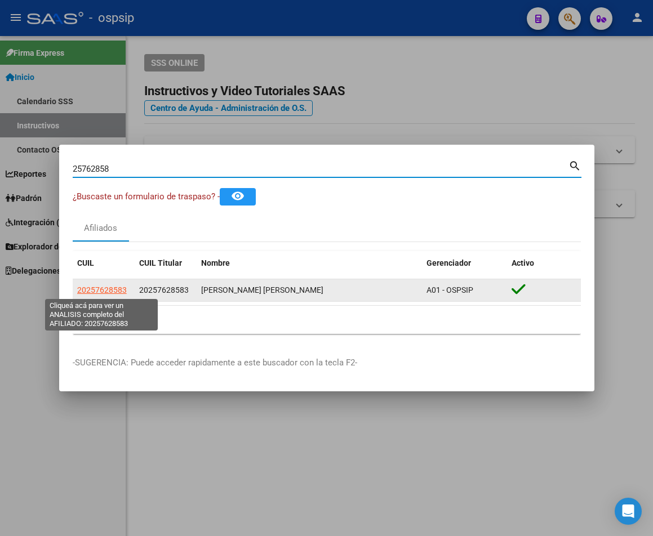
click at [104, 288] on span "20257628583" at bounding box center [102, 289] width 50 height 9
type textarea "20257628583"
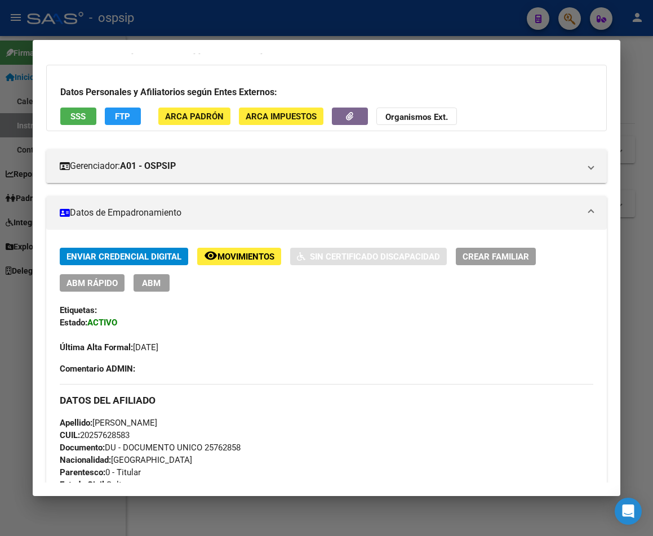
scroll to position [0, 0]
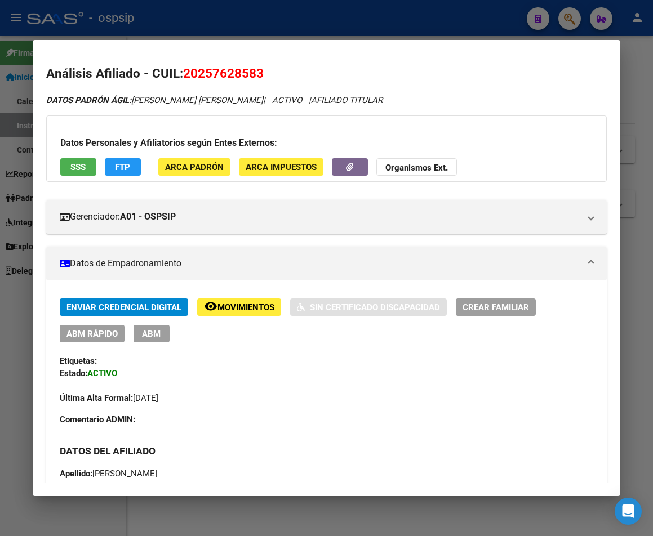
click at [310, 16] on div at bounding box center [326, 268] width 653 height 536
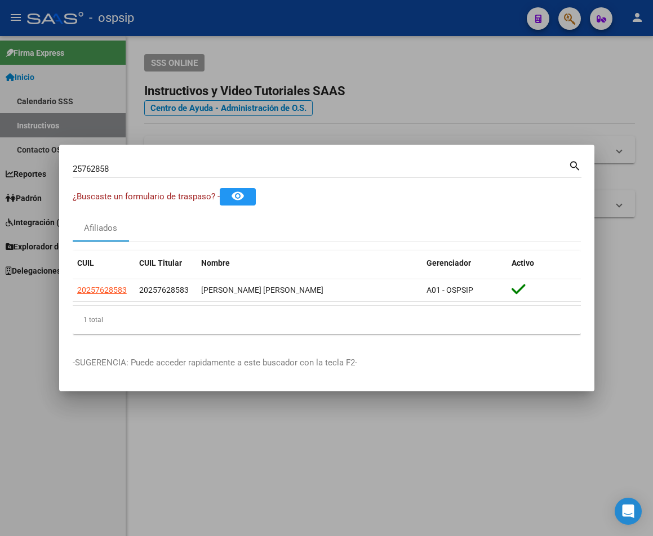
click at [365, 21] on div at bounding box center [326, 268] width 653 height 536
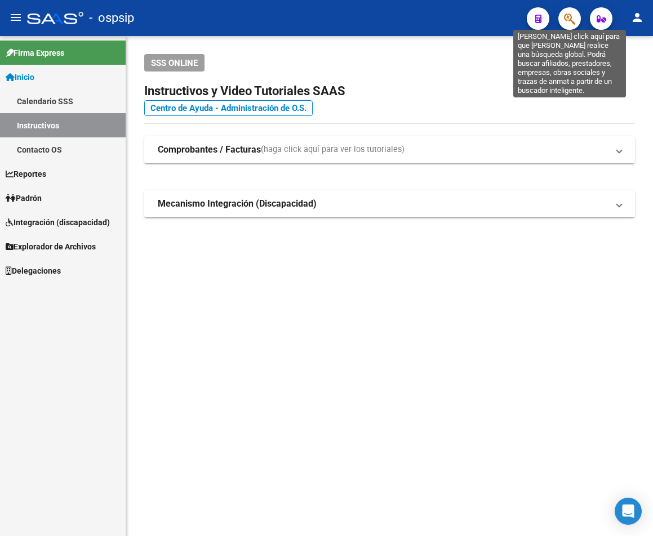
click at [566, 25] on icon "button" at bounding box center [569, 18] width 11 height 13
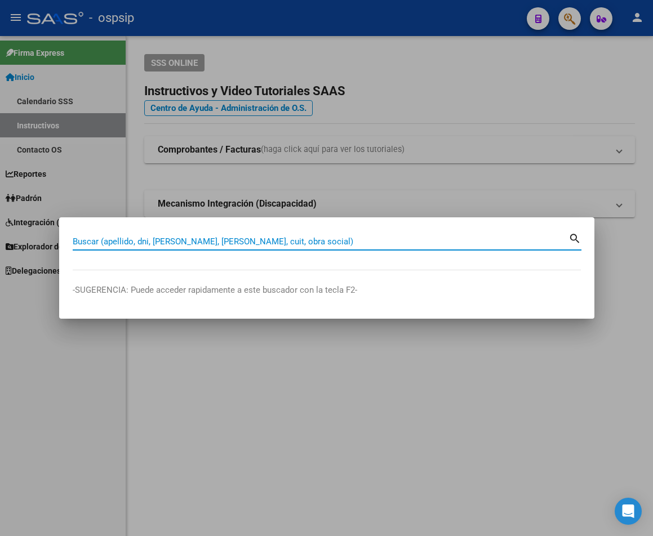
click at [90, 239] on input "Buscar (apellido, dni, [PERSON_NAME], [PERSON_NAME], cuit, obra social)" at bounding box center [321, 241] width 496 height 10
type input "41105656"
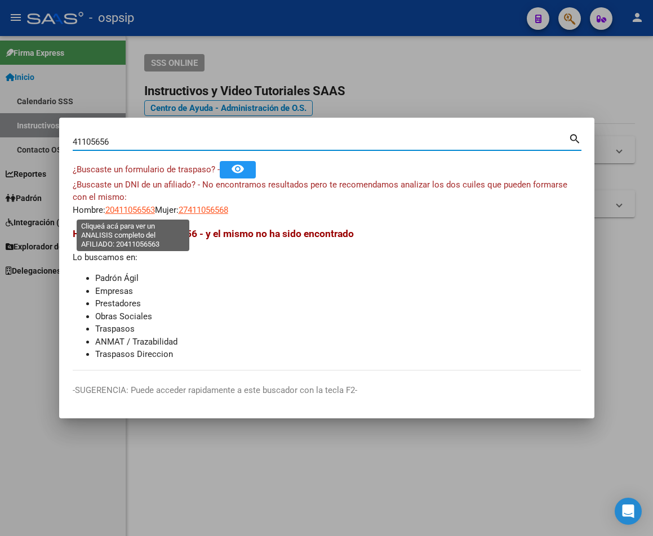
click at [128, 209] on span "20411056563" at bounding box center [130, 210] width 50 height 10
type textarea "20411056563"
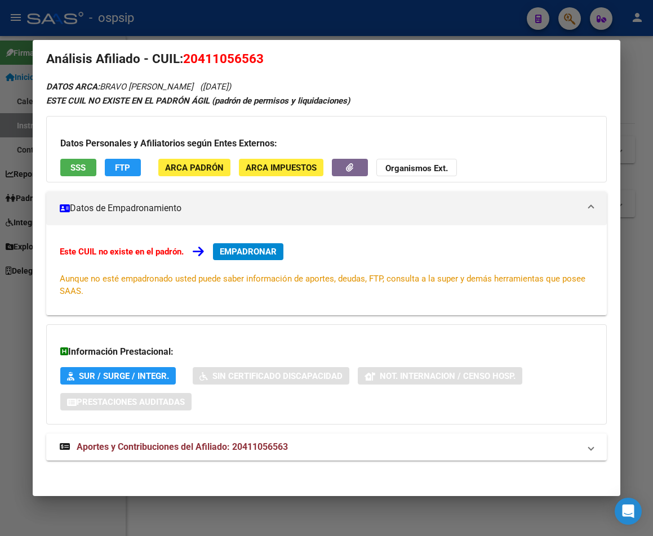
scroll to position [18, 0]
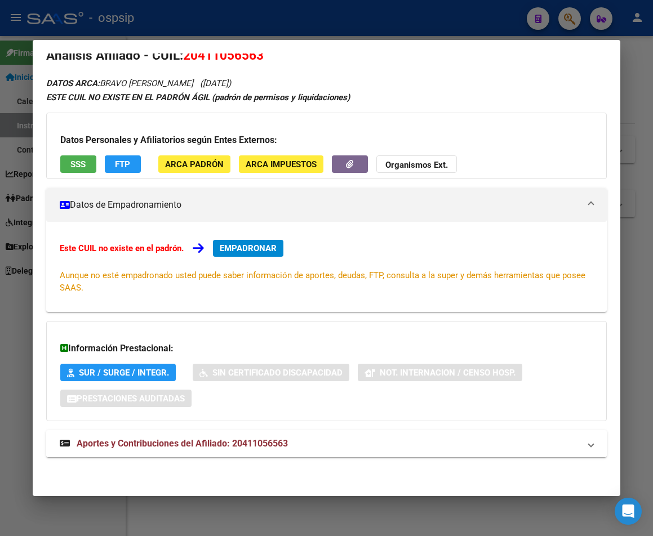
click at [225, 444] on span "Aportes y Contribuciones del Afiliado: 20411056563" at bounding box center [182, 443] width 211 height 11
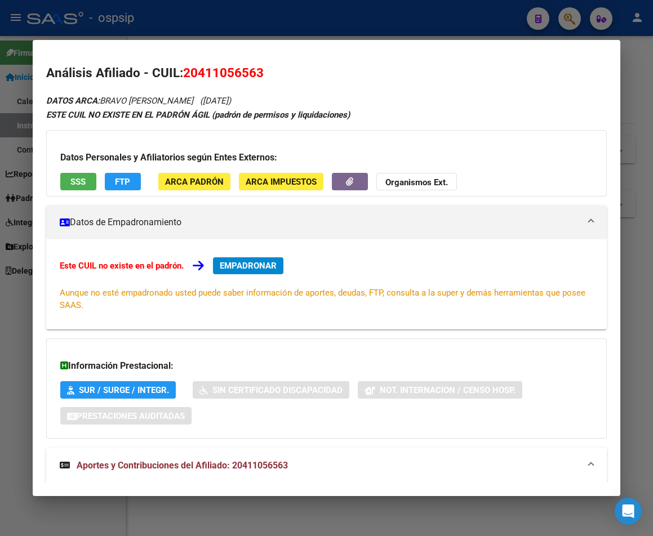
scroll to position [0, 0]
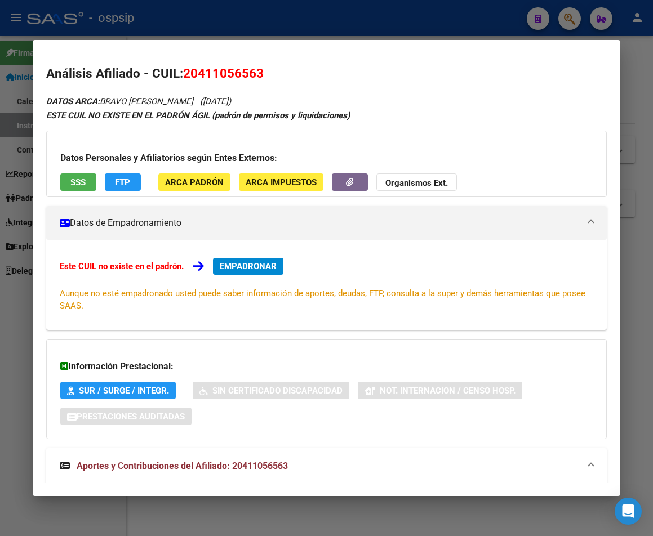
click at [249, 465] on span "Aportes y Contribuciones del Afiliado: 20411056563" at bounding box center [182, 466] width 211 height 11
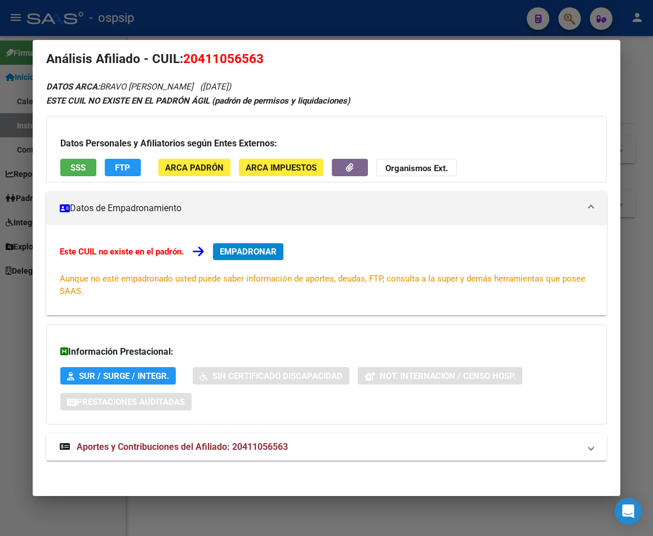
scroll to position [18, 0]
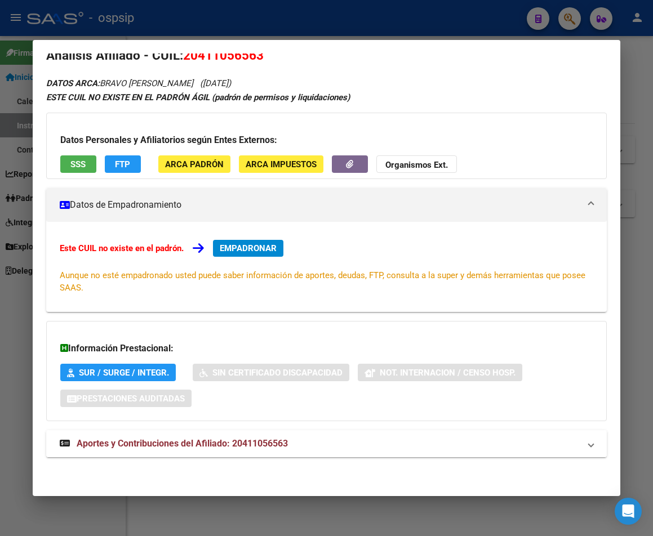
click at [209, 444] on span "Aportes y Contribuciones del Afiliado: 20411056563" at bounding box center [182, 443] width 211 height 11
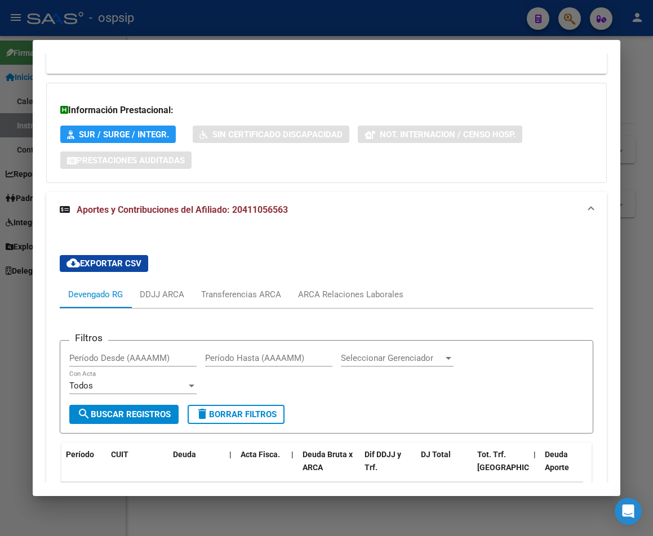
scroll to position [256, 0]
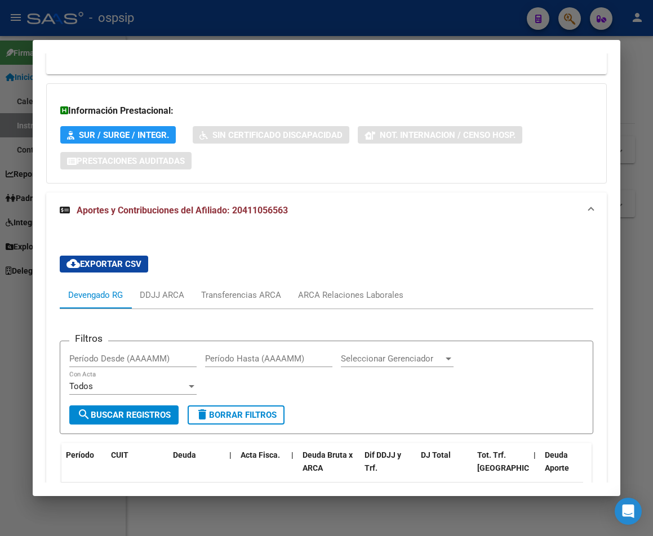
click at [316, 22] on div at bounding box center [326, 268] width 653 height 536
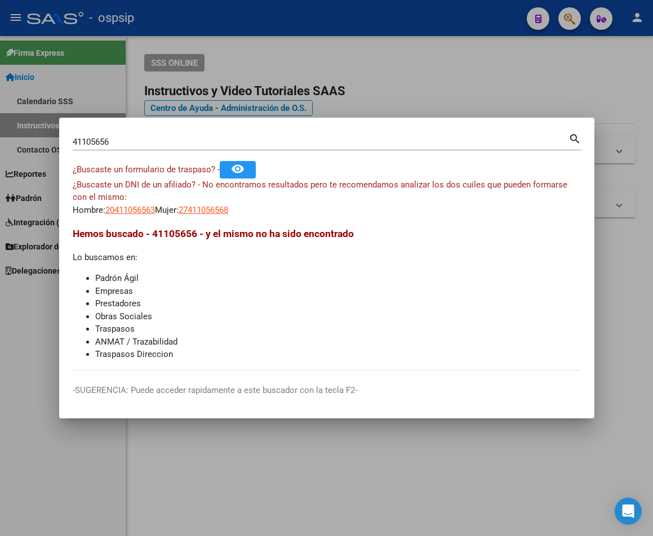
click at [143, 140] on input "41105656" at bounding box center [321, 142] width 496 height 10
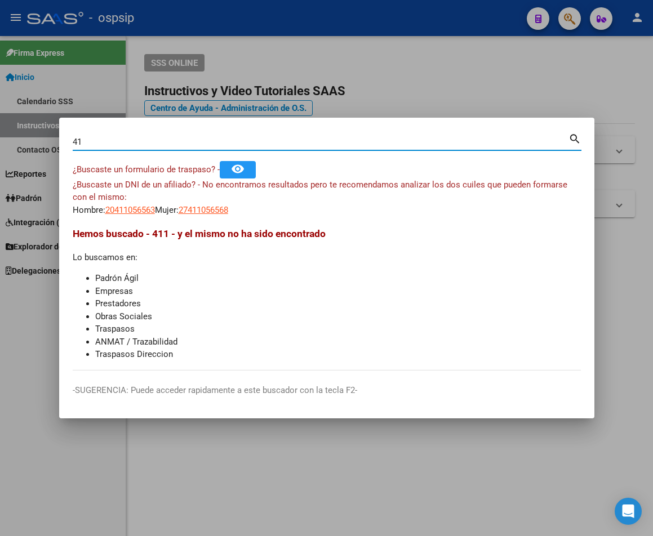
type input "4"
type input "28642689"
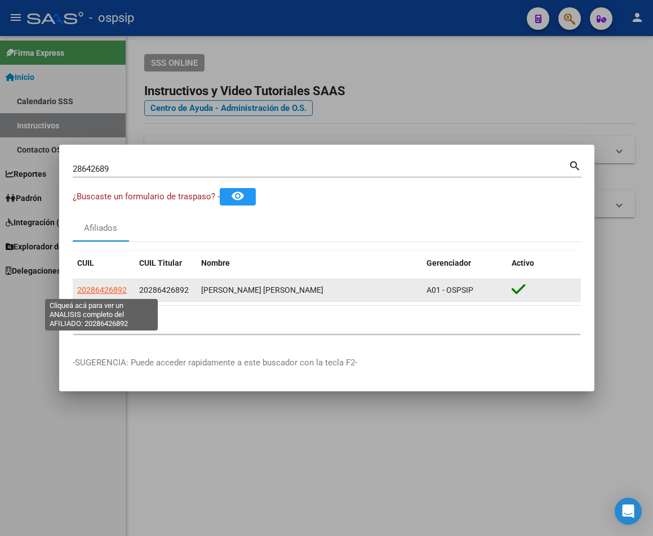
click at [105, 292] on span "20286426892" at bounding box center [102, 289] width 50 height 9
type textarea "20286426892"
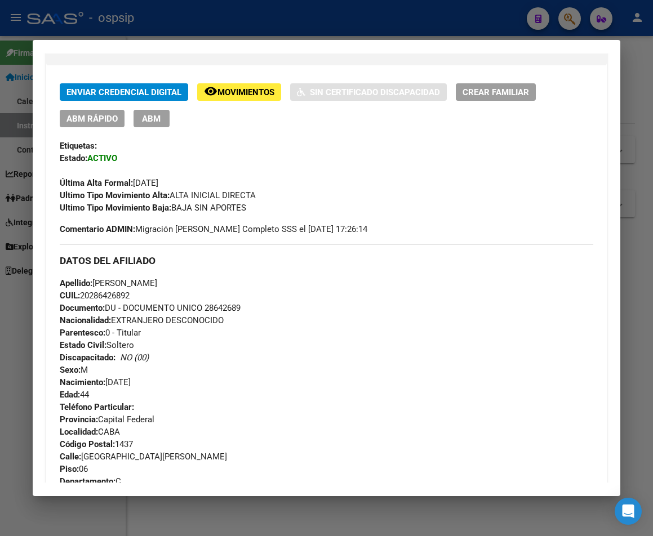
scroll to position [162, 0]
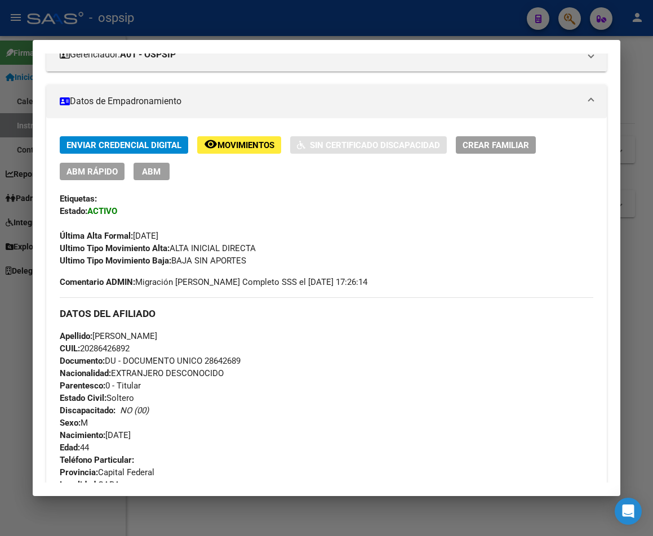
click at [292, 21] on div at bounding box center [326, 268] width 653 height 536
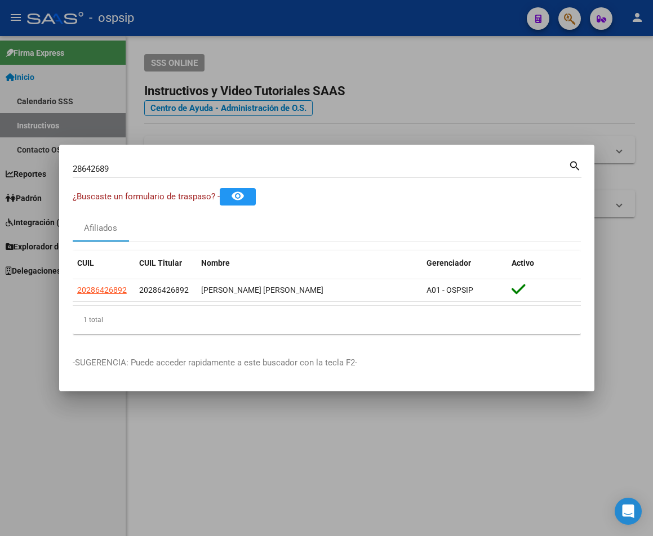
click at [292, 21] on div at bounding box center [326, 268] width 653 height 536
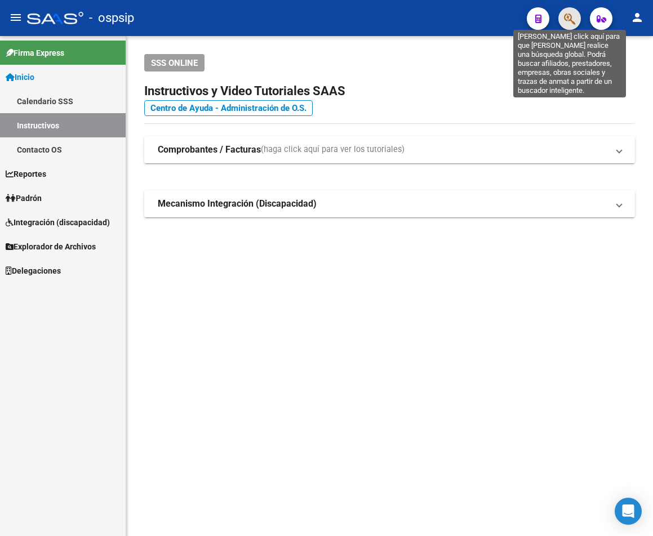
click at [573, 23] on icon "button" at bounding box center [569, 18] width 11 height 13
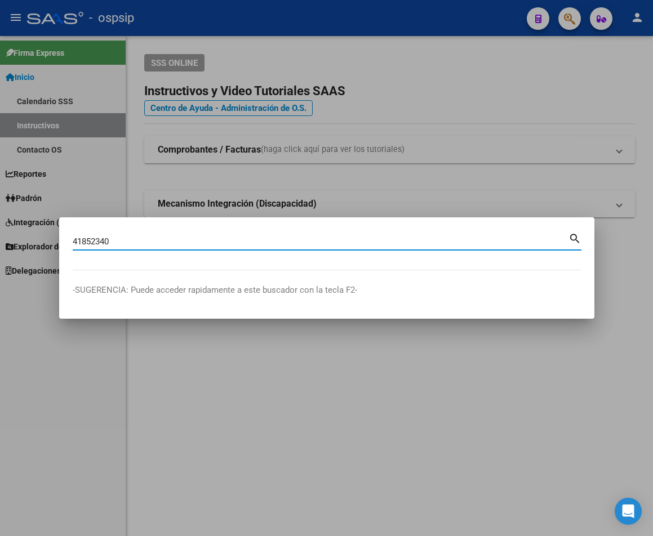
type input "41852340"
click at [576, 235] on mat-icon "search" at bounding box center [574, 238] width 13 height 14
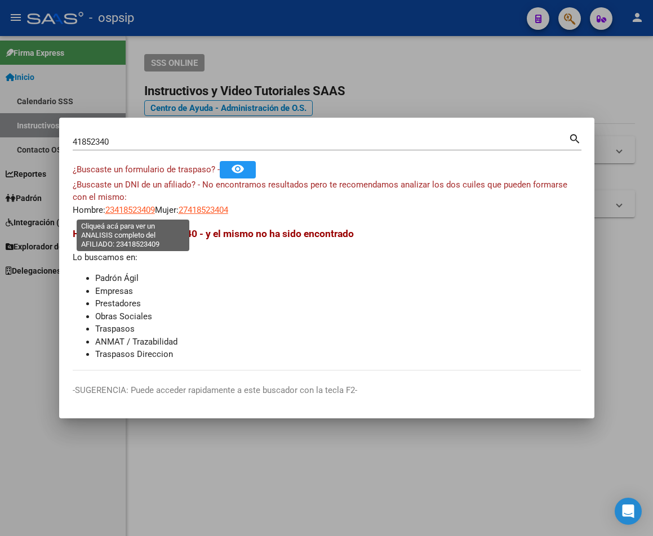
click at [134, 210] on span "23418523409" at bounding box center [130, 210] width 50 height 10
type textarea "23418523409"
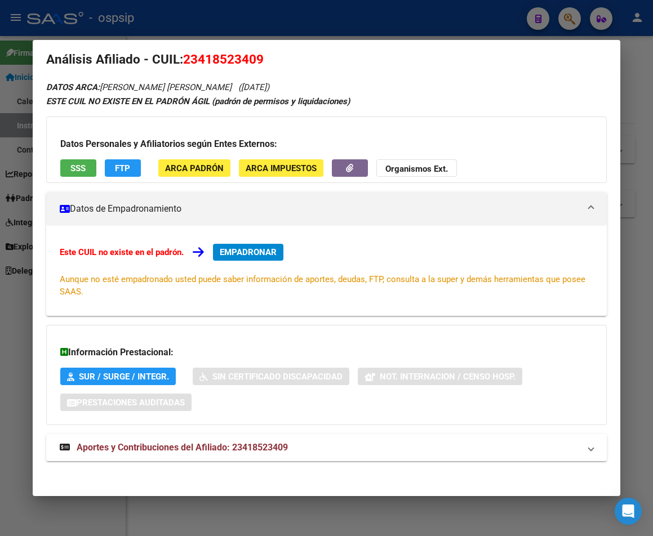
scroll to position [18, 0]
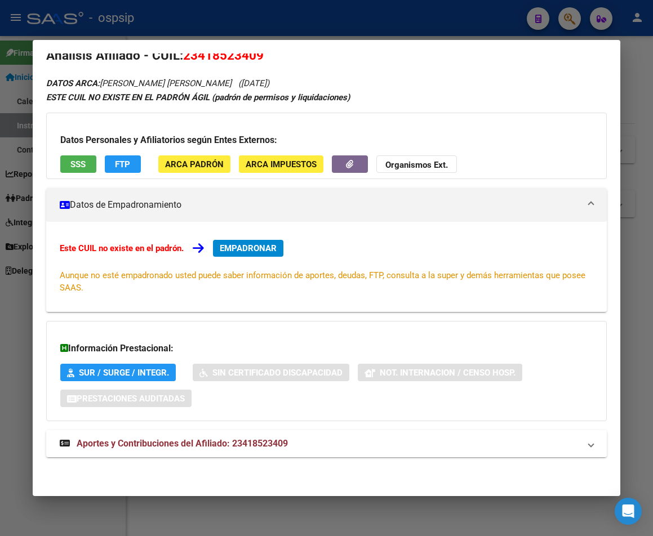
click at [239, 441] on span "Aportes y Contribuciones del Afiliado: 23418523409" at bounding box center [182, 443] width 211 height 11
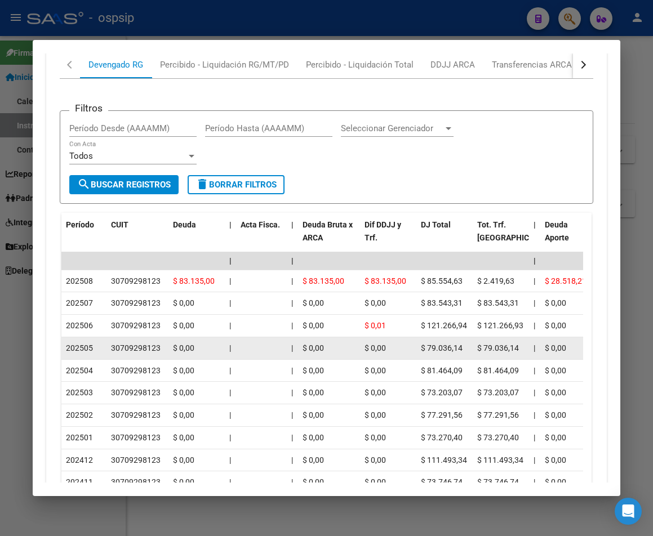
scroll to position [525, 0]
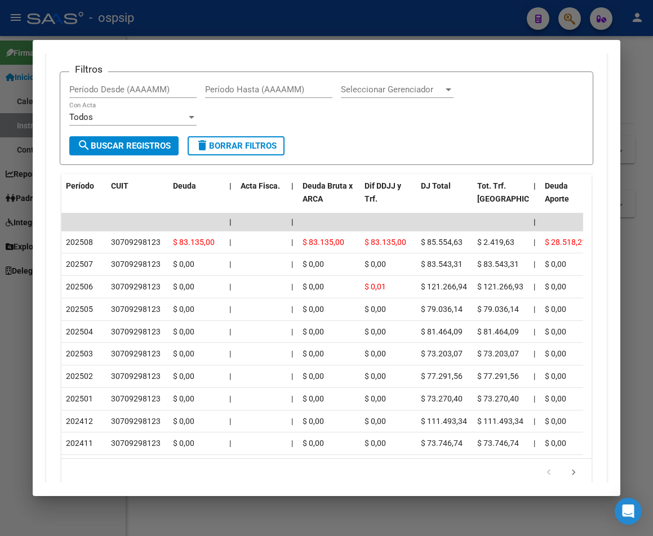
click at [204, 23] on div at bounding box center [326, 268] width 653 height 536
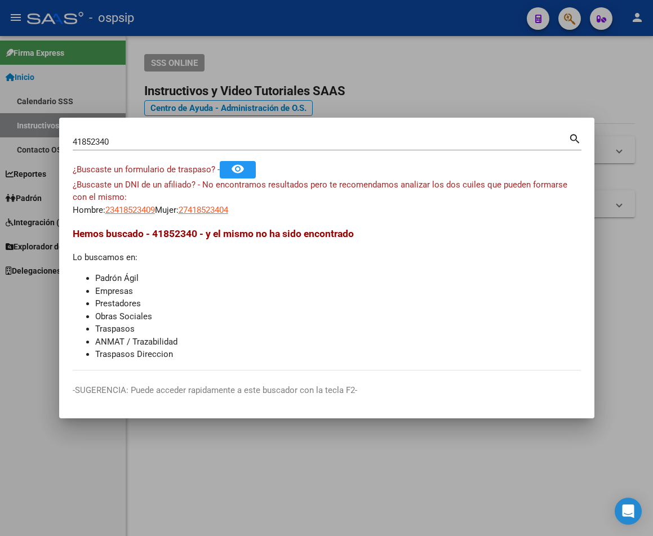
click at [204, 22] on div at bounding box center [326, 268] width 653 height 536
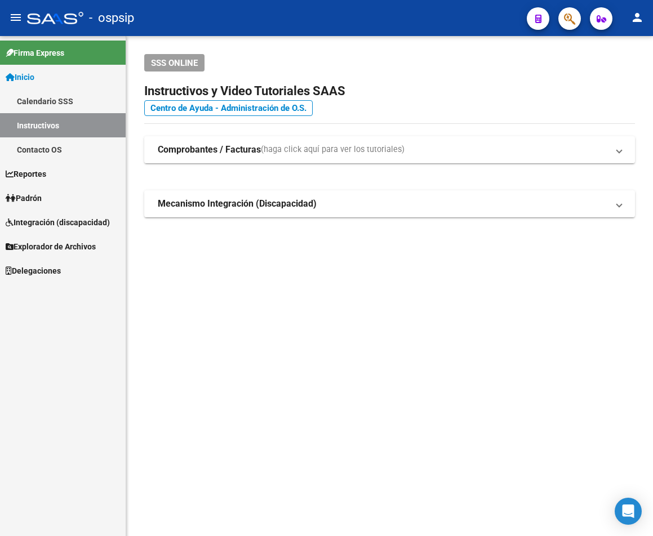
click at [570, 27] on span "button" at bounding box center [569, 18] width 11 height 23
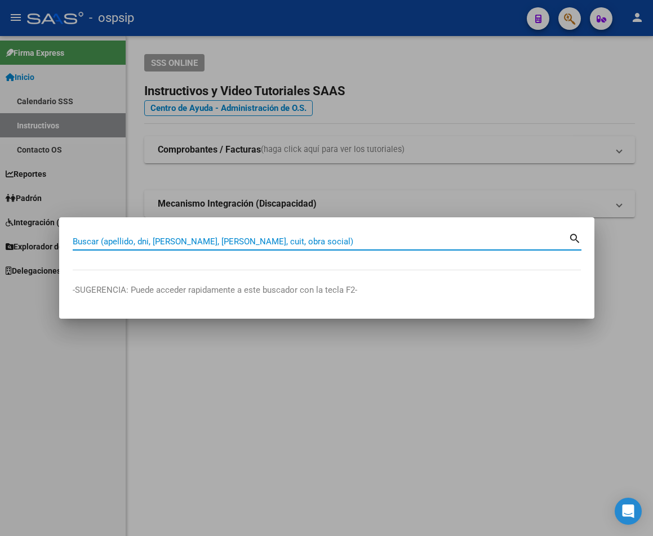
click at [93, 243] on input "Buscar (apellido, dni, [PERSON_NAME], [PERSON_NAME], cuit, obra social)" at bounding box center [321, 241] width 496 height 10
type input "57837914"
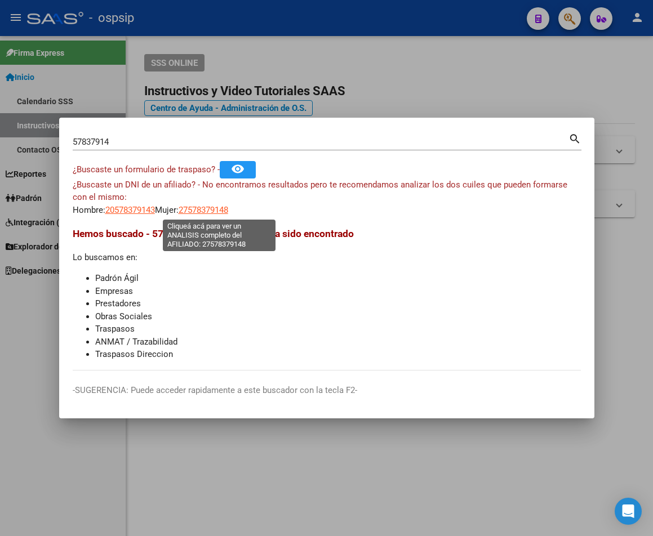
click at [220, 211] on span "27578379148" at bounding box center [203, 210] width 50 height 10
type textarea "27578379148"
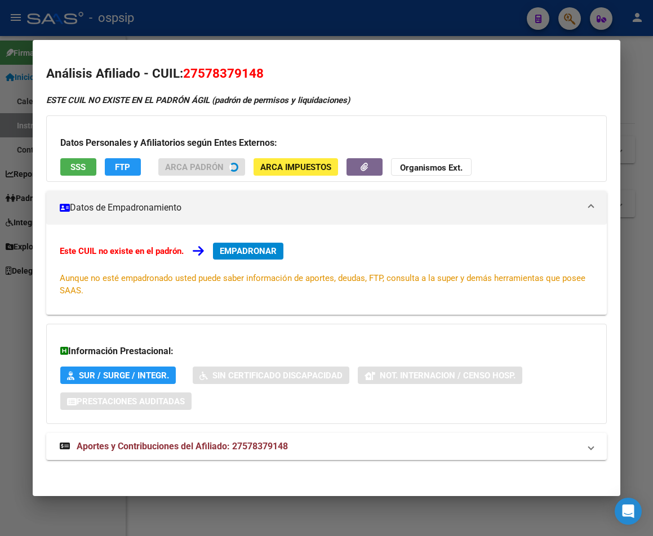
scroll to position [3, 0]
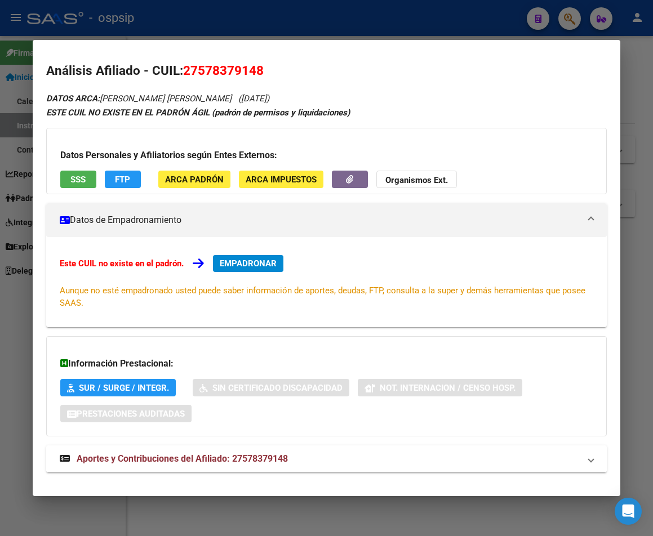
click at [193, 460] on span "Aportes y Contribuciones del Afiliado: 27578379148" at bounding box center [182, 458] width 211 height 11
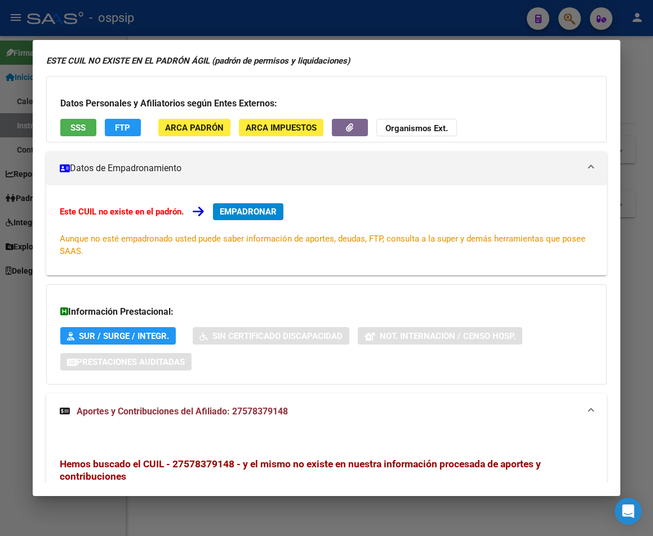
scroll to position [0, 0]
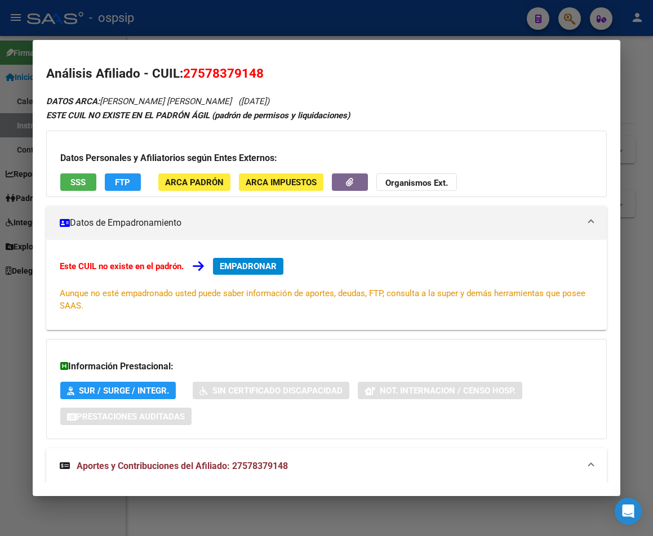
click at [229, 26] on div at bounding box center [326, 268] width 653 height 536
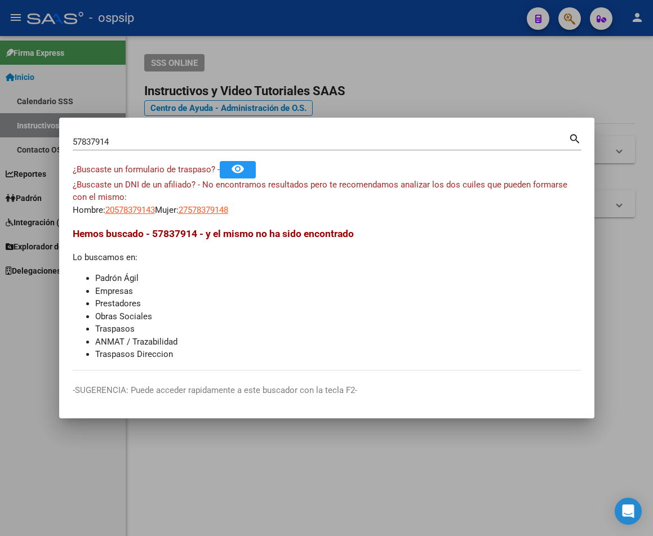
click at [126, 142] on input "57837914" at bounding box center [321, 142] width 496 height 10
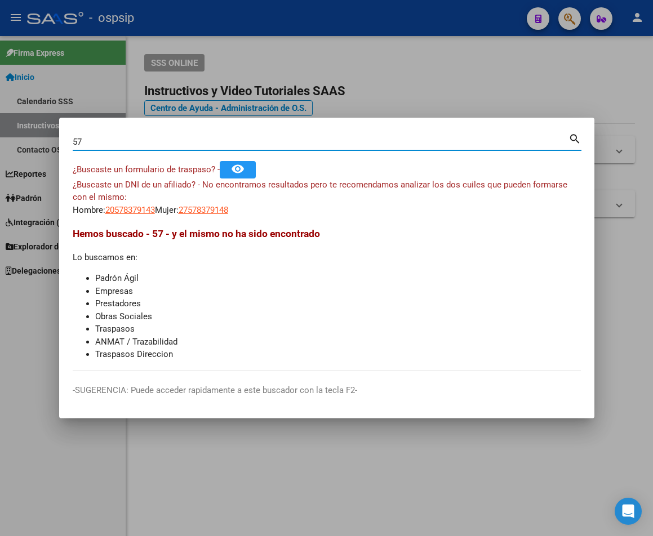
type input "5"
type input "27993284"
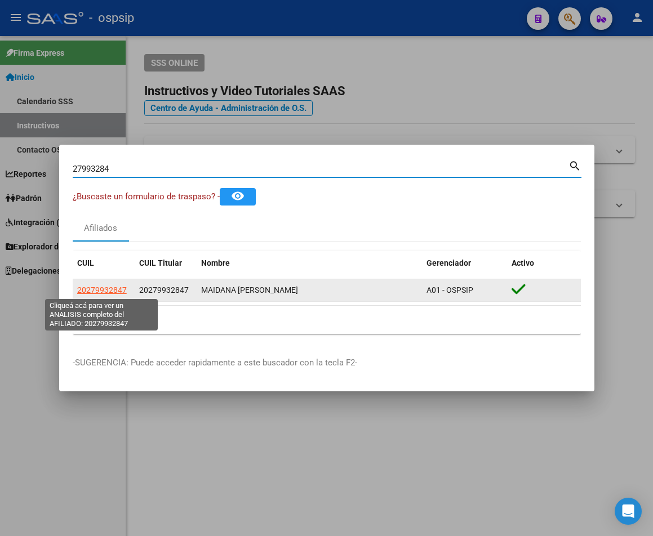
click at [105, 294] on span "20279932847" at bounding box center [102, 289] width 50 height 9
type textarea "20279932847"
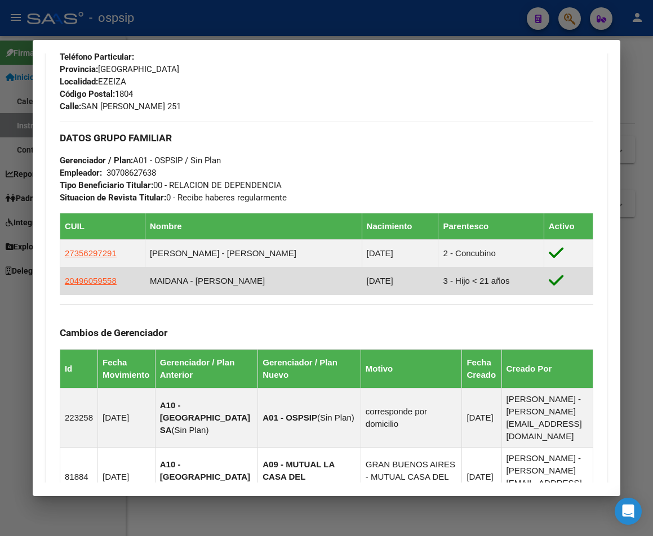
scroll to position [644, 0]
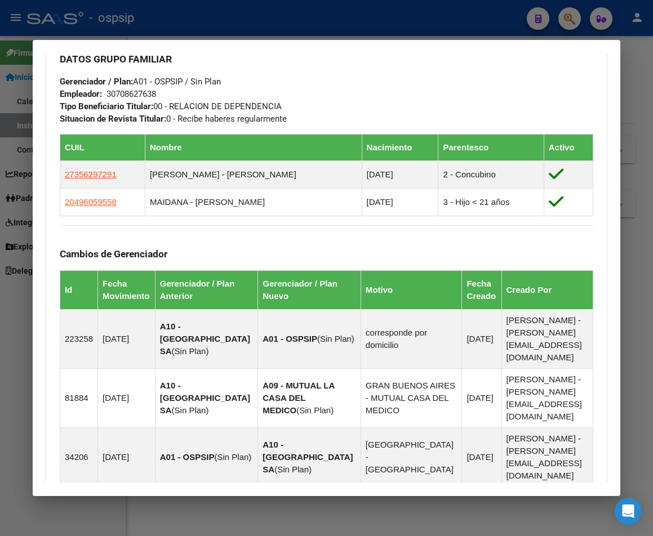
click at [199, 12] on div at bounding box center [326, 268] width 653 height 536
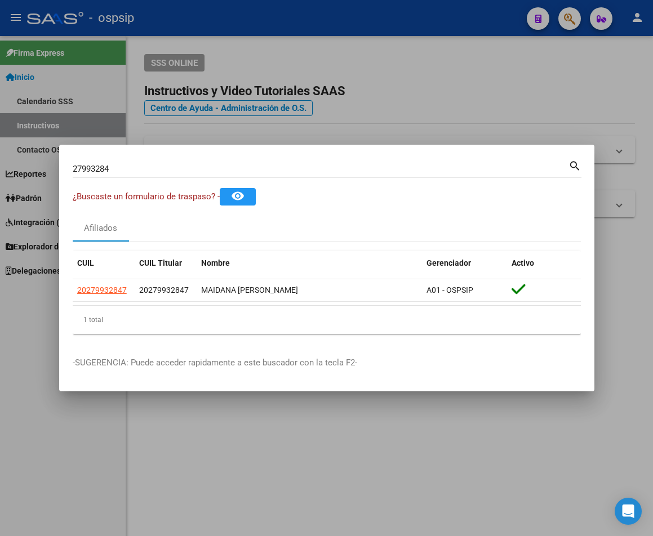
click at [199, 12] on div at bounding box center [326, 268] width 653 height 536
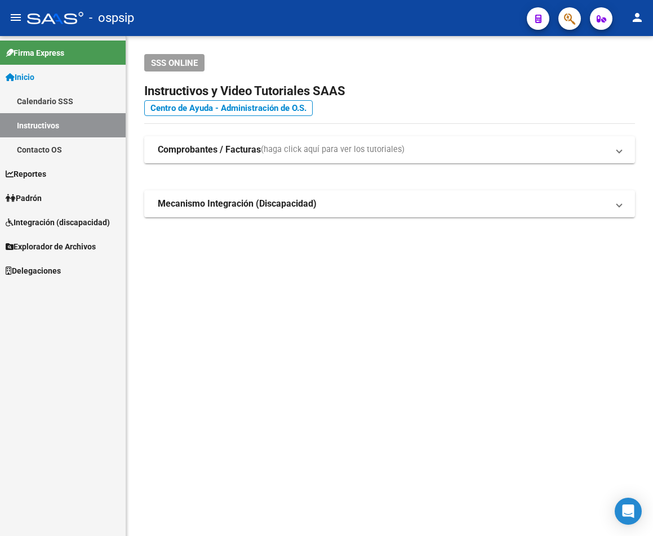
click at [199, 12] on div "- ospsip" at bounding box center [272, 18] width 490 height 25
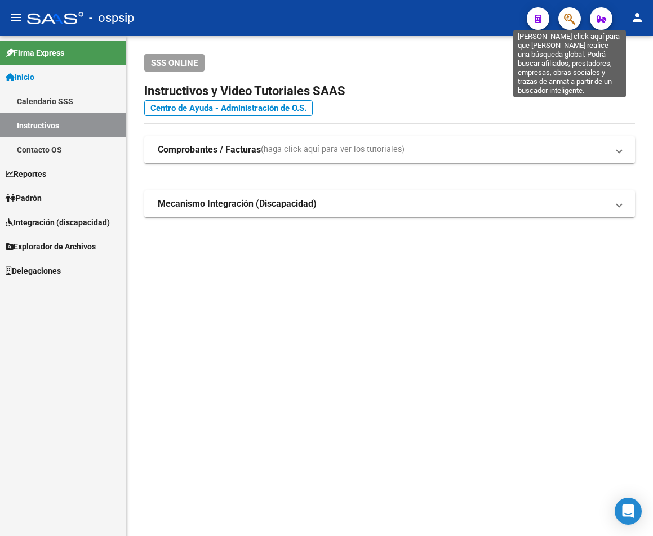
click at [569, 21] on icon "button" at bounding box center [569, 18] width 11 height 13
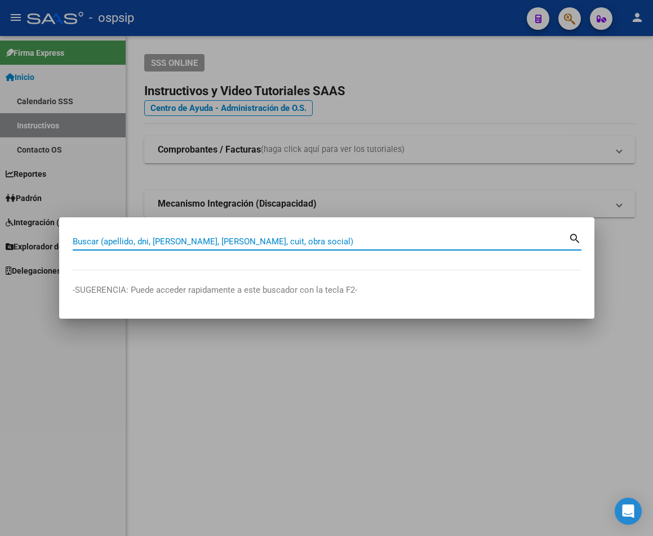
click at [80, 240] on input "Buscar (apellido, dni, [PERSON_NAME], [PERSON_NAME], cuit, obra social)" at bounding box center [321, 241] width 496 height 10
type input "26965952"
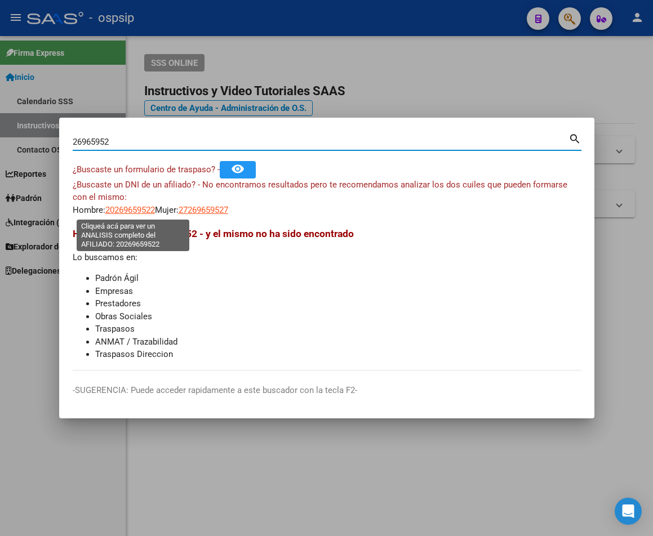
click at [132, 212] on span "20269659522" at bounding box center [130, 210] width 50 height 10
type textarea "20269659522"
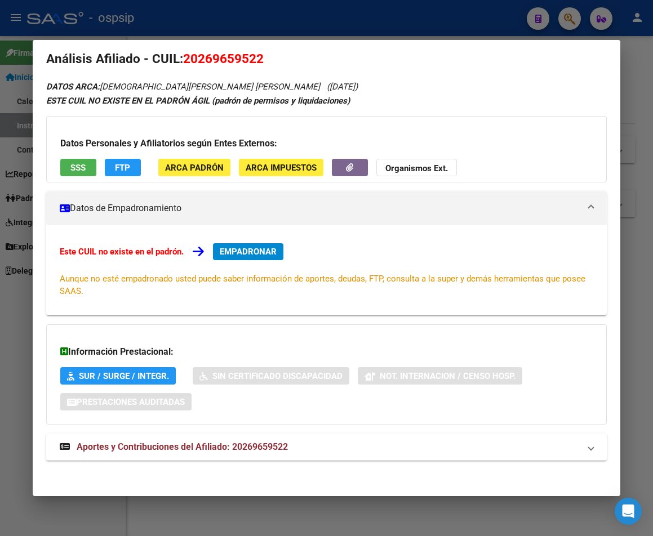
scroll to position [18, 0]
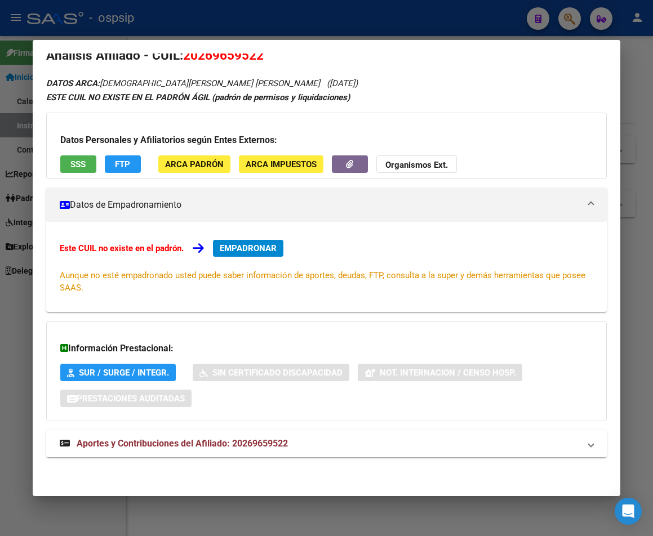
click at [202, 444] on span "Aportes y Contribuciones del Afiliado: 20269659522" at bounding box center [182, 443] width 211 height 11
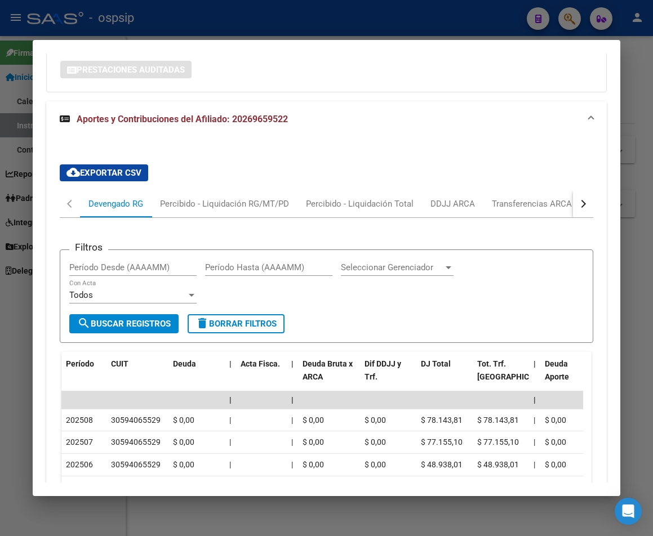
scroll to position [282, 0]
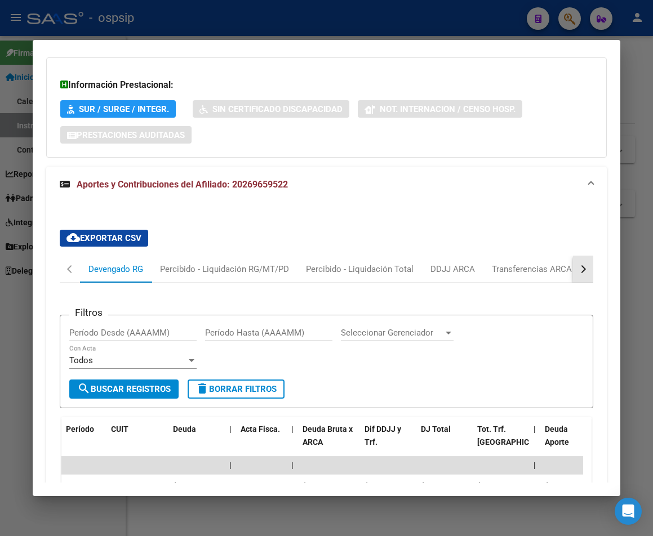
click at [573, 272] on button "button" at bounding box center [583, 269] width 20 height 27
click at [517, 269] on div "ARCA Relaciones Laborales" at bounding box center [506, 269] width 105 height 12
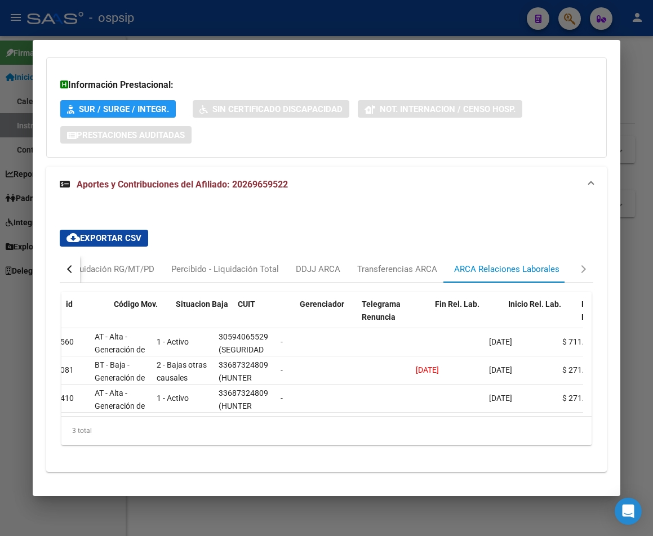
scroll to position [0, 0]
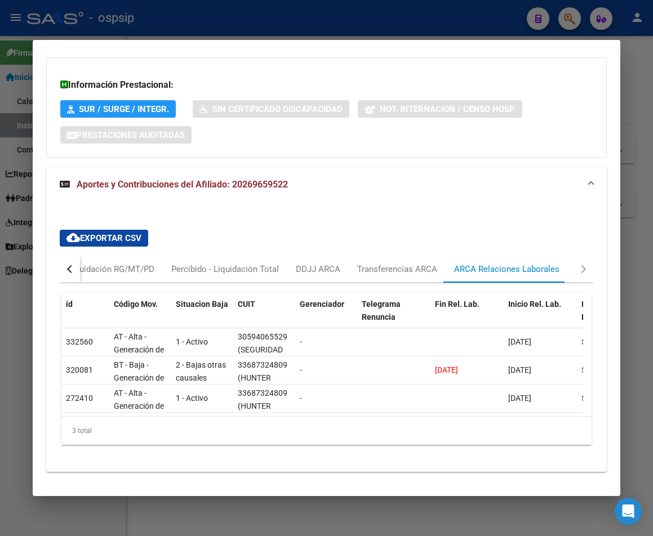
click at [142, 16] on div at bounding box center [326, 268] width 653 height 536
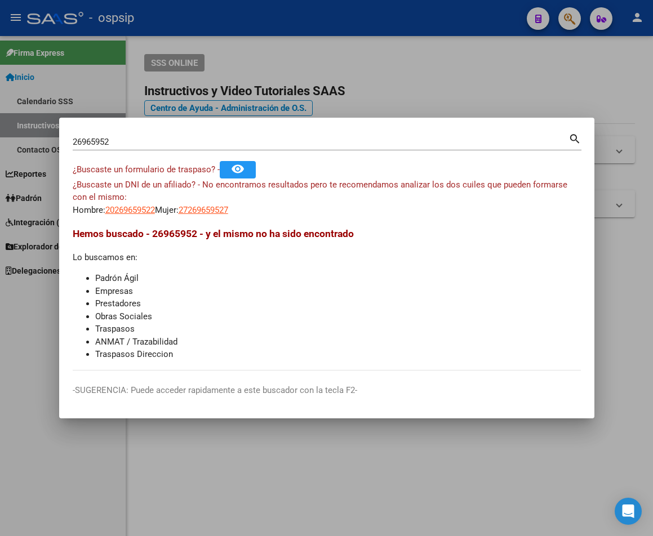
click at [142, 16] on div at bounding box center [326, 268] width 653 height 536
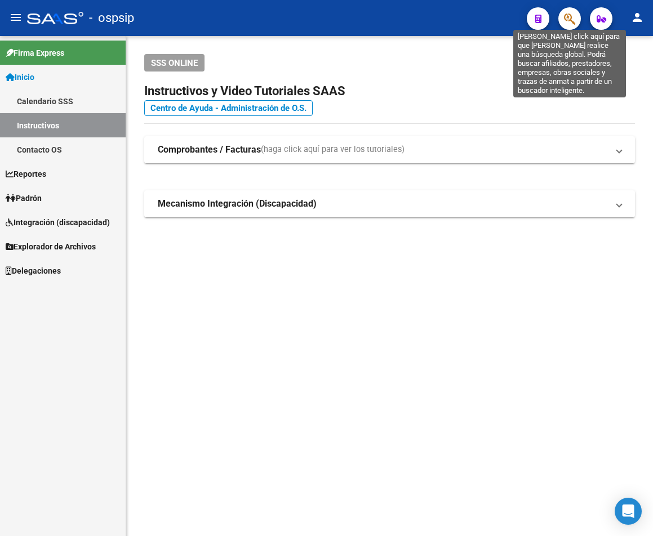
click at [569, 23] on icon "button" at bounding box center [569, 18] width 11 height 13
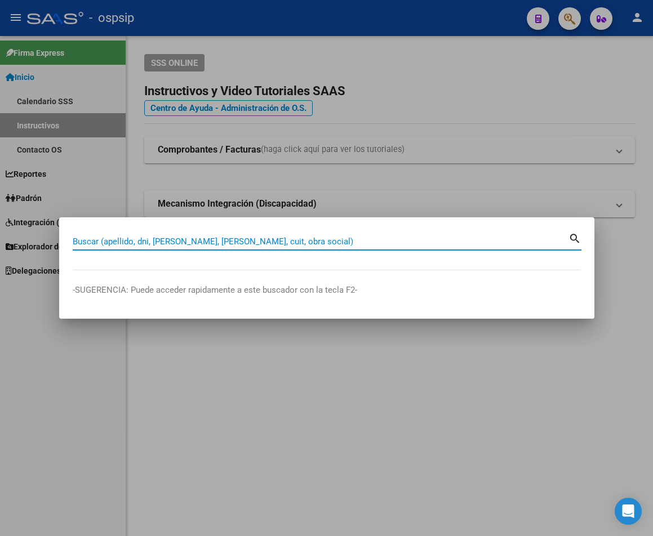
click at [83, 240] on input "Buscar (apellido, dni, [PERSON_NAME], [PERSON_NAME], cuit, obra social)" at bounding box center [321, 241] width 496 height 10
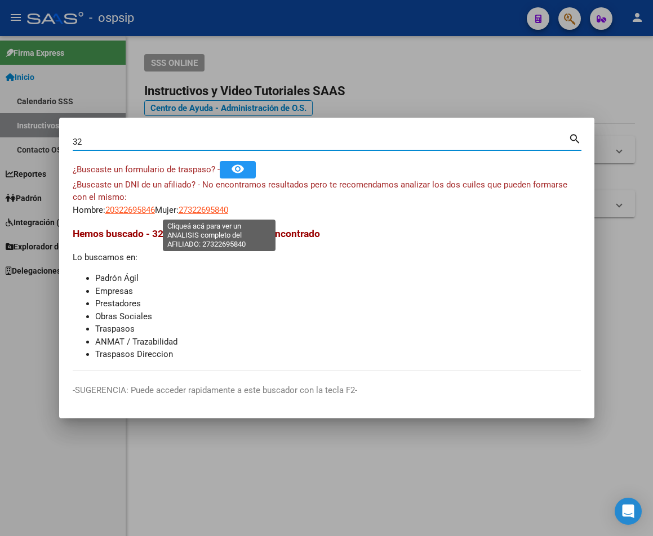
type input "3"
type input "39269584"
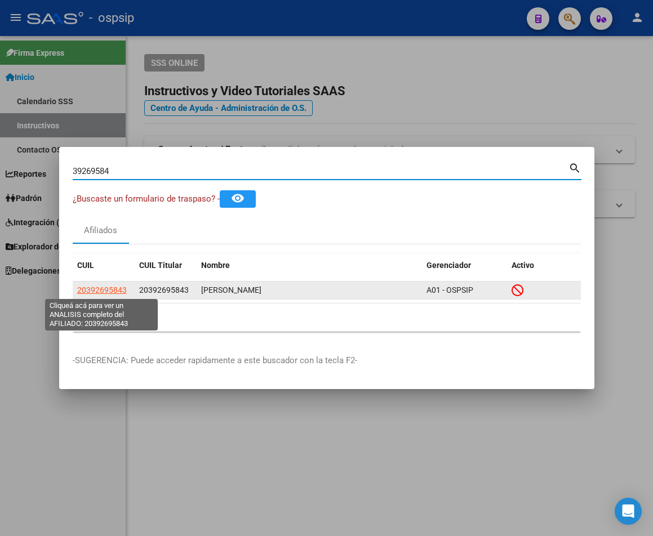
click at [96, 292] on span "20392695843" at bounding box center [102, 289] width 50 height 9
type textarea "20392695843"
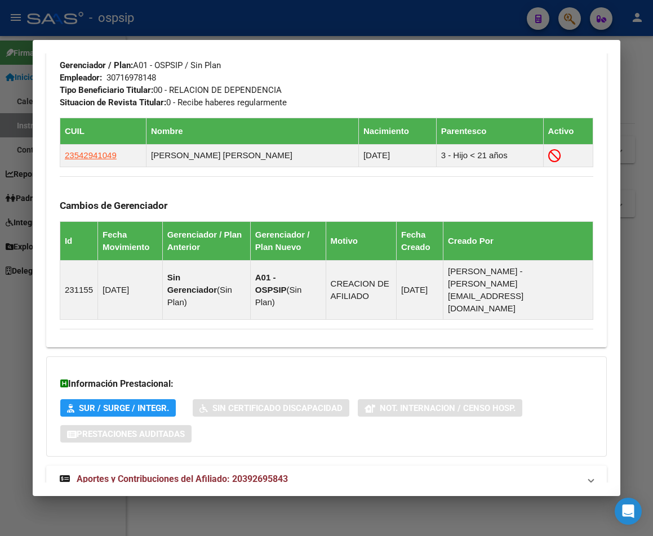
scroll to position [650, 0]
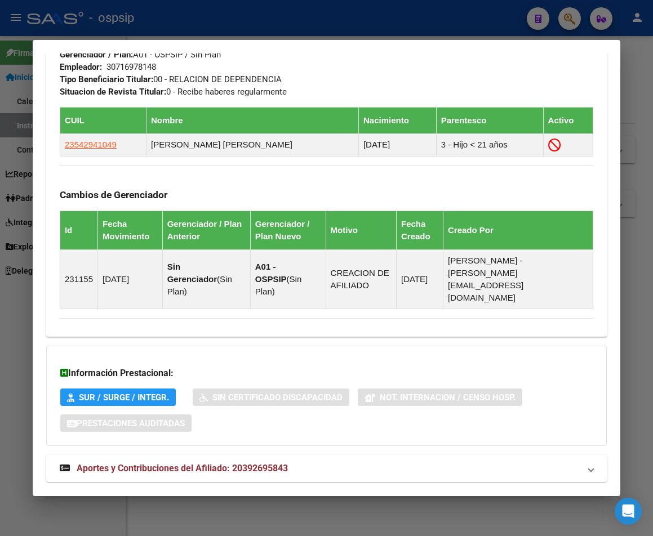
click at [207, 463] on span "Aportes y Contribuciones del Afiliado: 20392695843" at bounding box center [182, 468] width 211 height 11
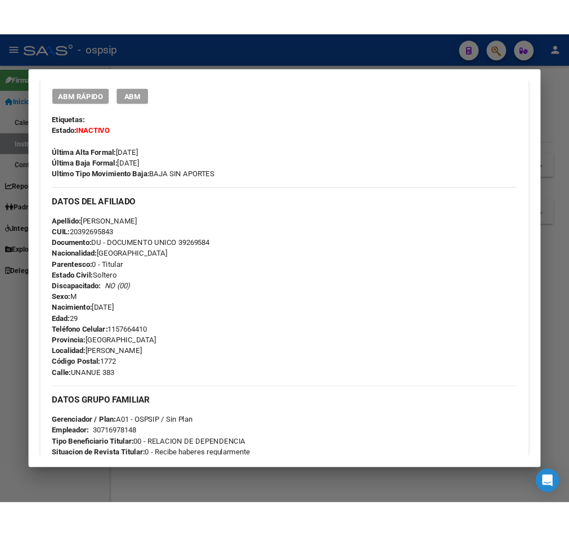
scroll to position [265, 0]
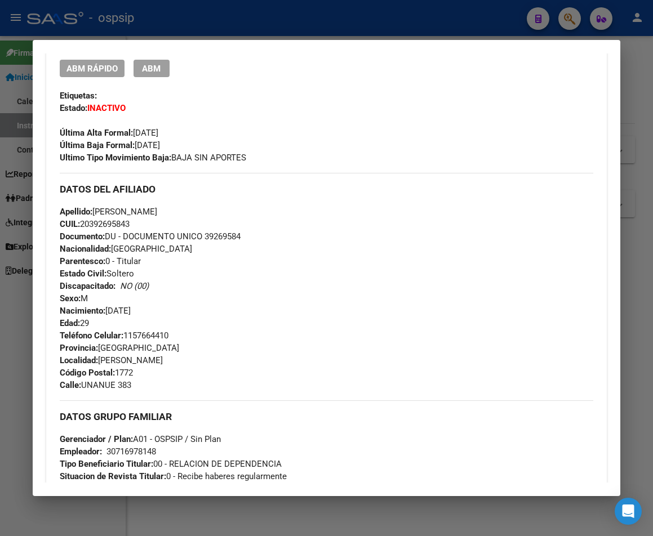
drag, startPoint x: 203, startPoint y: 236, endPoint x: 289, endPoint y: 245, distance: 86.1
click at [289, 245] on div "Apellido: [PERSON_NAME] CUIL: 20392695843 Documento: DU - DOCUMENTO UNICO 39269…" at bounding box center [326, 268] width 533 height 124
click at [229, 283] on div "Apellido: [PERSON_NAME] CUIL: 20392695843 Documento: DU - DOCUMENTO UNICO 39269…" at bounding box center [326, 268] width 533 height 124
drag, startPoint x: 205, startPoint y: 235, endPoint x: 246, endPoint y: 243, distance: 41.3
click at [246, 243] on div "Apellido: [PERSON_NAME] CUIL: 20392695843 Documento: DU - DOCUMENTO UNICO 39269…" at bounding box center [326, 268] width 533 height 124
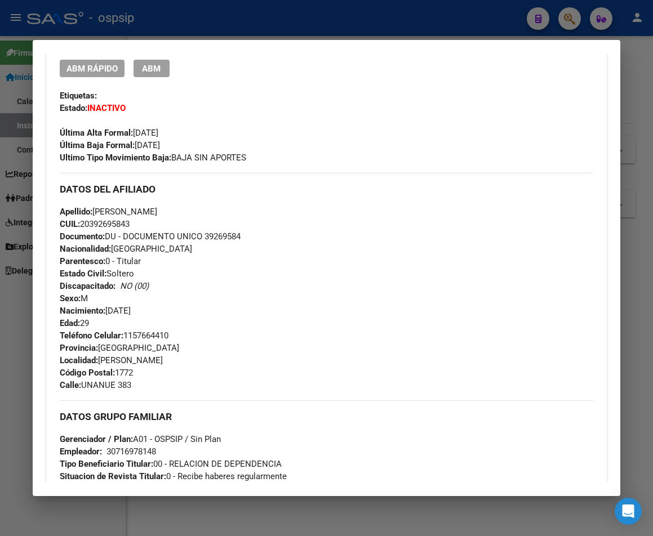
click at [231, 262] on div "Apellido: [PERSON_NAME] CUIL: 20392695843 Documento: DU - DOCUMENTO UNICO 39269…" at bounding box center [326, 268] width 533 height 124
drag, startPoint x: 243, startPoint y: 233, endPoint x: 206, endPoint y: 236, distance: 37.3
click at [206, 236] on span "Documento: DU - DOCUMENTO UNICO 39269584" at bounding box center [150, 236] width 181 height 10
copy span "39269584"
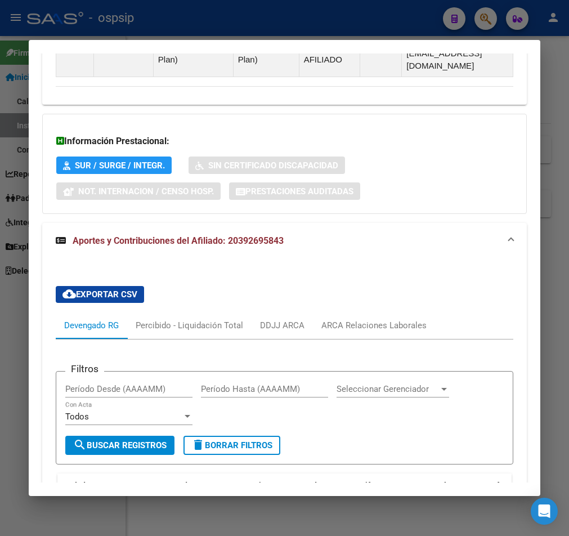
scroll to position [901, 0]
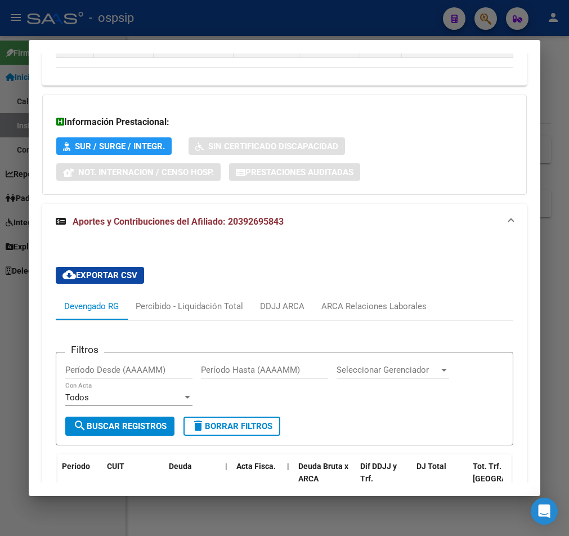
click at [269, 19] on div at bounding box center [284, 268] width 569 height 536
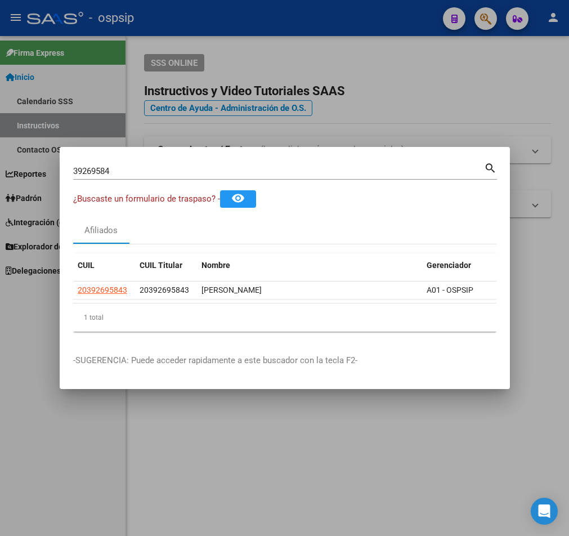
click at [488, 164] on mat-icon "search" at bounding box center [490, 167] width 13 height 14
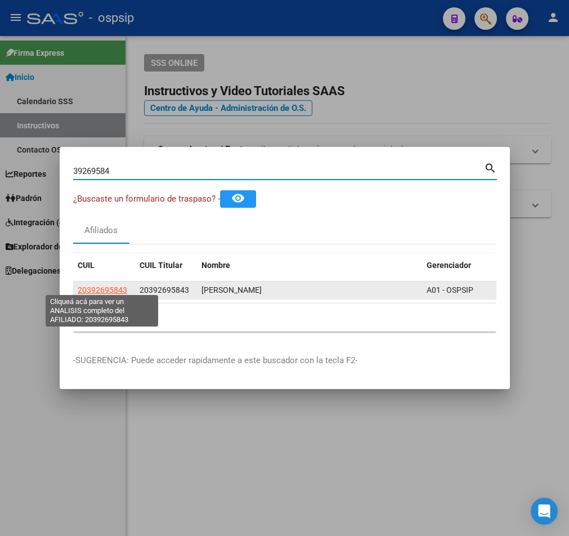
click at [97, 285] on span "20392695843" at bounding box center [103, 289] width 50 height 9
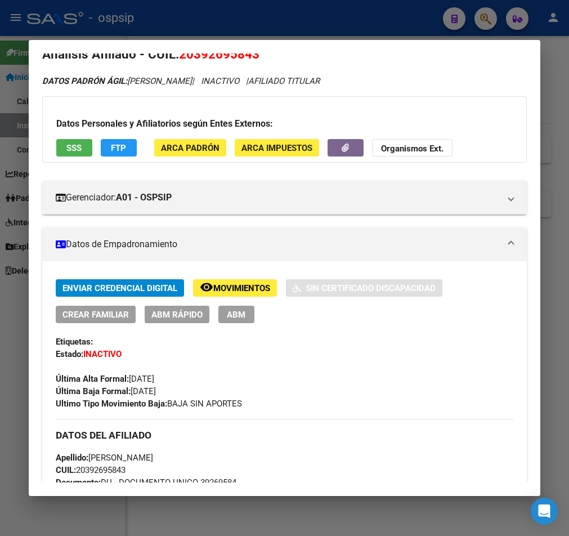
scroll to position [0, 0]
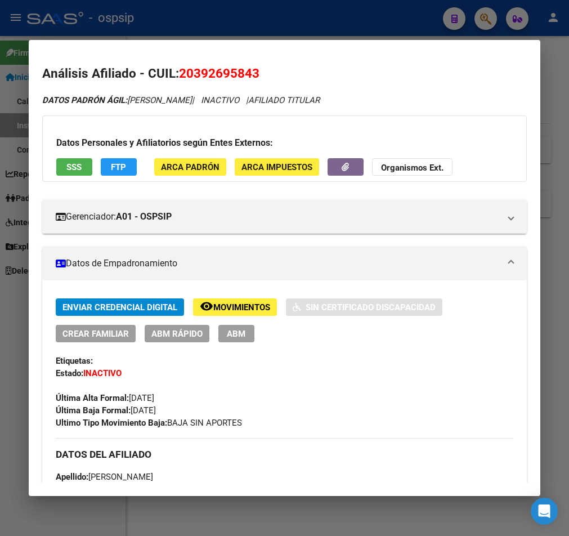
click at [293, 22] on div at bounding box center [284, 268] width 569 height 536
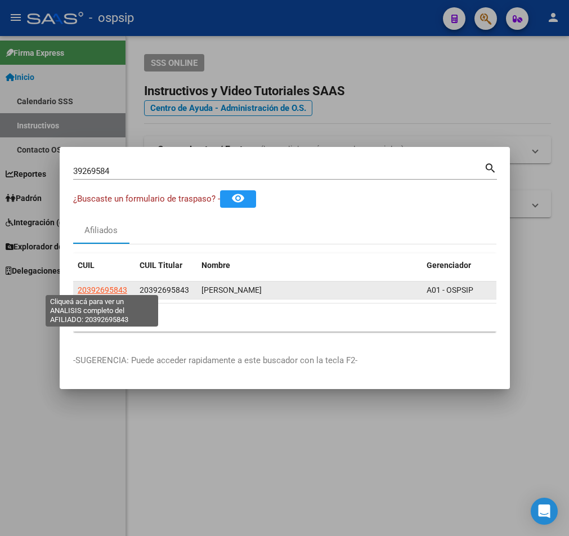
click at [108, 285] on span "20392695843" at bounding box center [103, 289] width 50 height 9
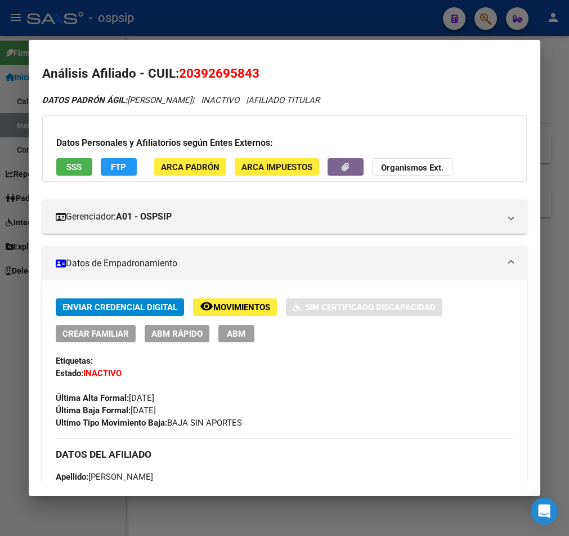
click at [263, 27] on div at bounding box center [284, 268] width 569 height 536
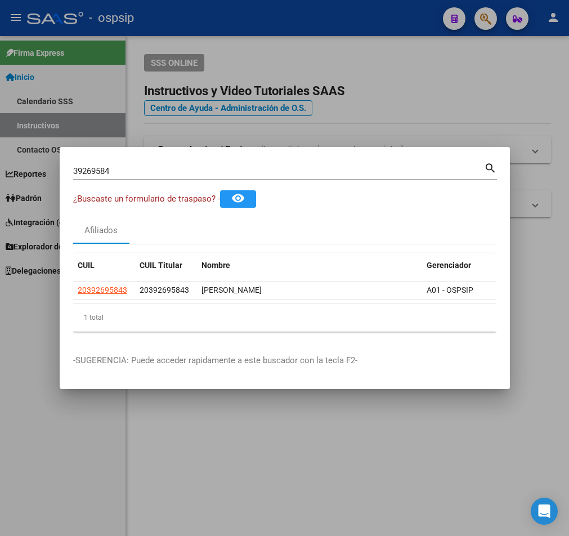
click at [263, 27] on div at bounding box center [284, 268] width 569 height 536
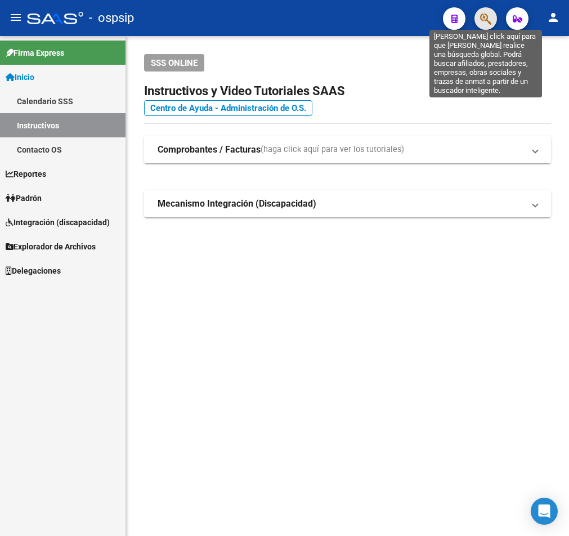
click at [488, 20] on icon "button" at bounding box center [485, 18] width 11 height 13
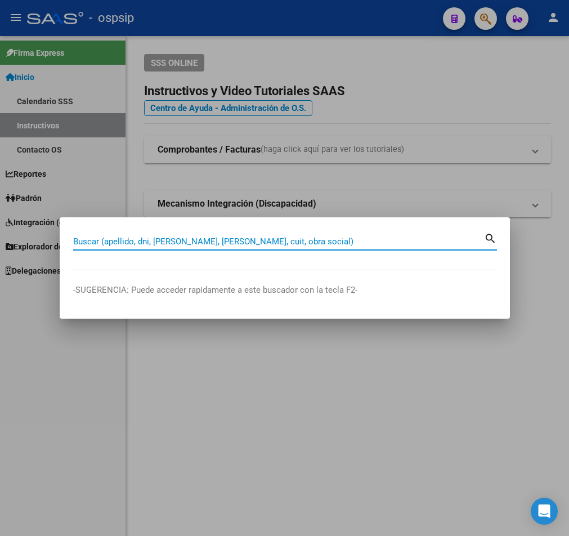
click at [101, 239] on input "Buscar (apellido, dni, [PERSON_NAME], [PERSON_NAME], cuit, obra social)" at bounding box center [278, 241] width 411 height 10
type input "35282861"
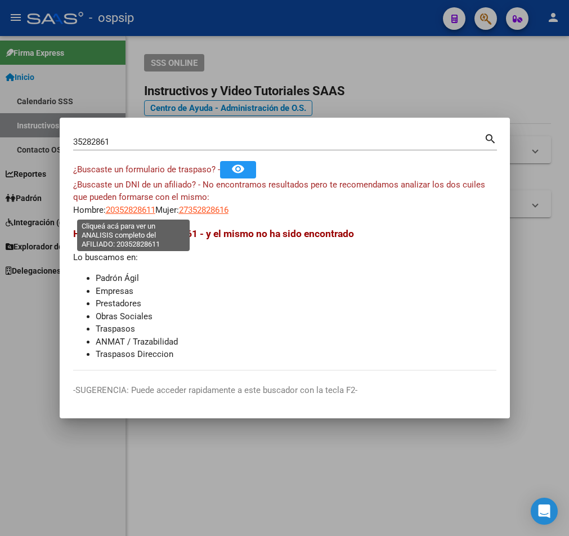
click at [136, 212] on span "20352828611" at bounding box center [131, 210] width 50 height 10
type textarea "20352828611"
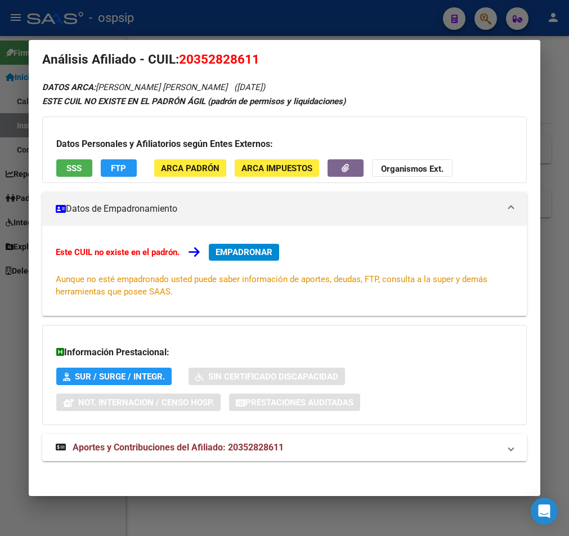
scroll to position [18, 0]
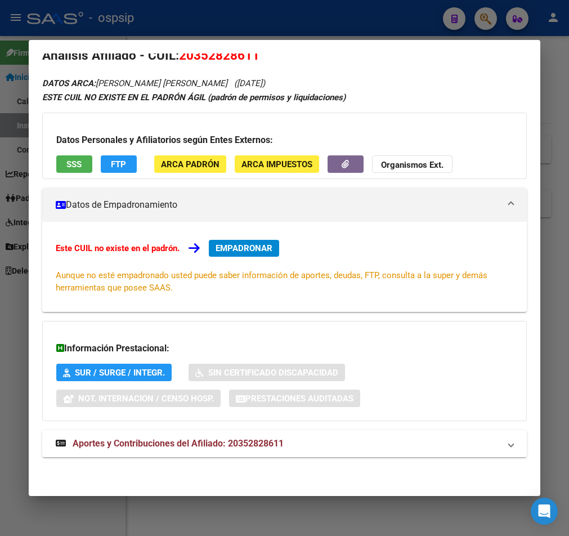
click at [212, 442] on span "Aportes y Contribuciones del Afiliado: 20352828611" at bounding box center [178, 443] width 211 height 11
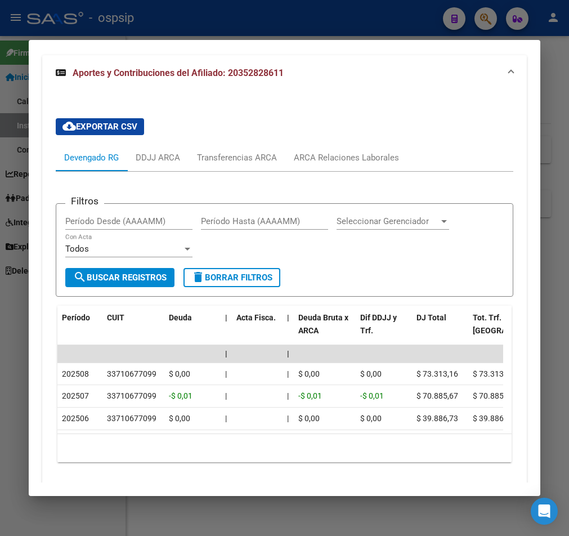
scroll to position [435, 0]
